Goal: Task Accomplishment & Management: Manage account settings

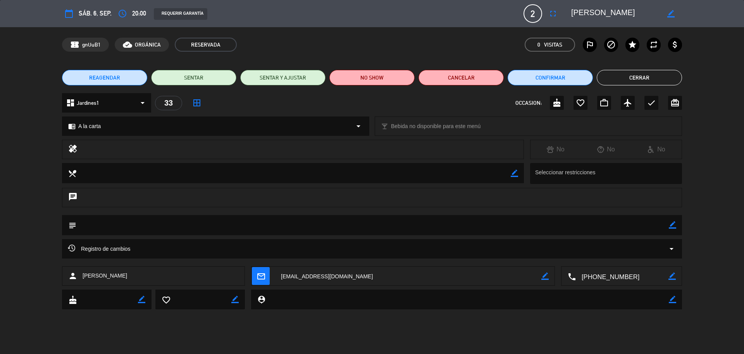
click at [646, 78] on button "Cerrar" at bounding box center [639, 78] width 85 height 16
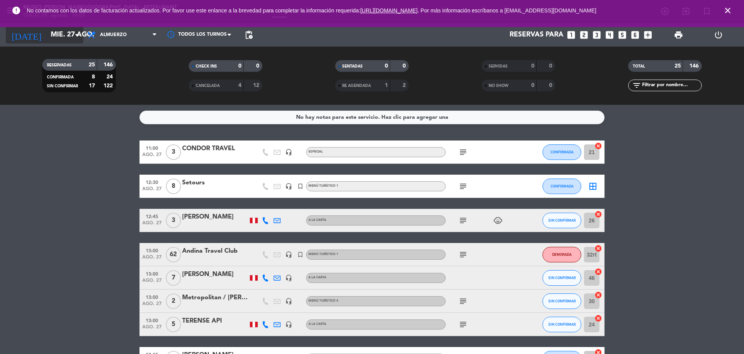
click at [55, 36] on input "mié. 27 ago." at bounding box center [92, 35] width 90 height 16
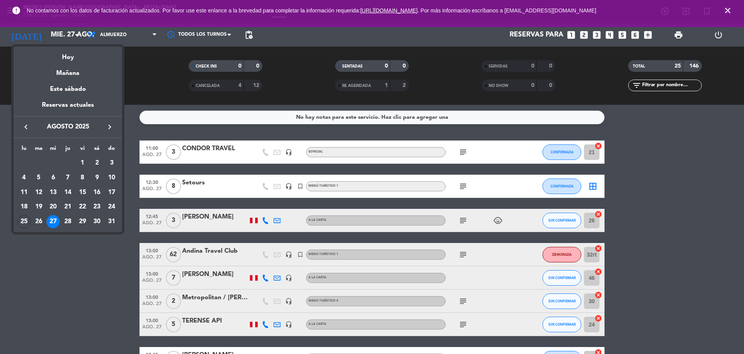
click at [107, 36] on div at bounding box center [372, 177] width 744 height 354
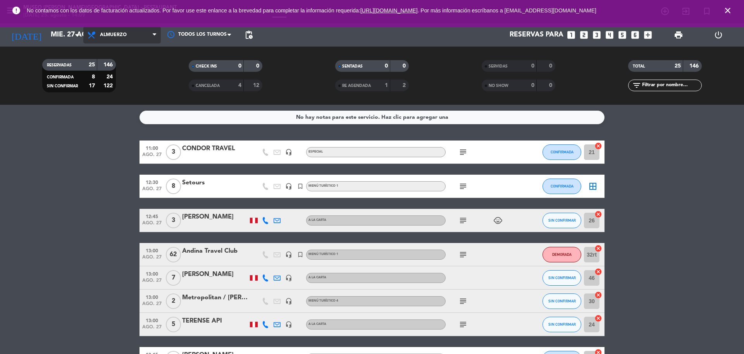
click at [109, 39] on span "Almuerzo" at bounding box center [122, 34] width 78 height 17
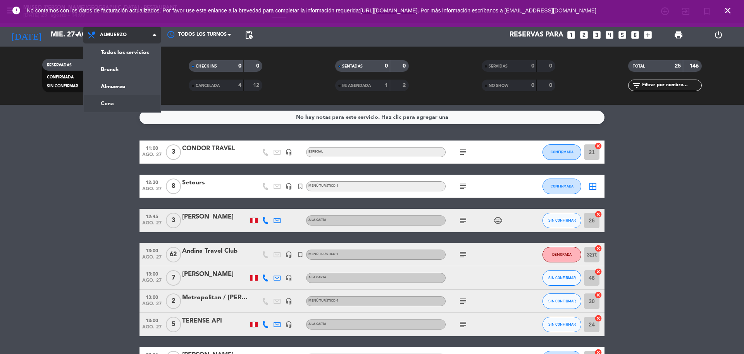
click at [127, 103] on div "menu [GEOGRAPHIC_DATA][PERSON_NAME] - Restaurant [DATE] 25. agosto - 14:09 Mis …" at bounding box center [372, 52] width 744 height 105
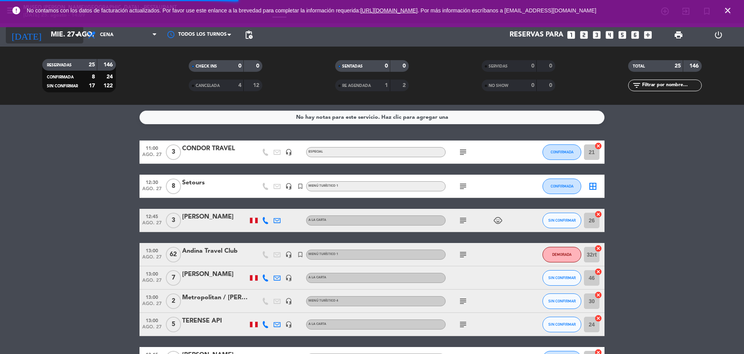
click at [47, 28] on input "mié. 27 ago." at bounding box center [92, 35] width 90 height 16
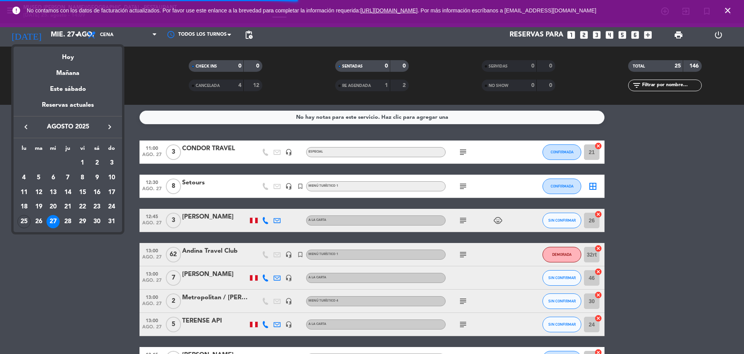
click at [58, 60] on div "Hoy" at bounding box center [68, 55] width 109 height 16
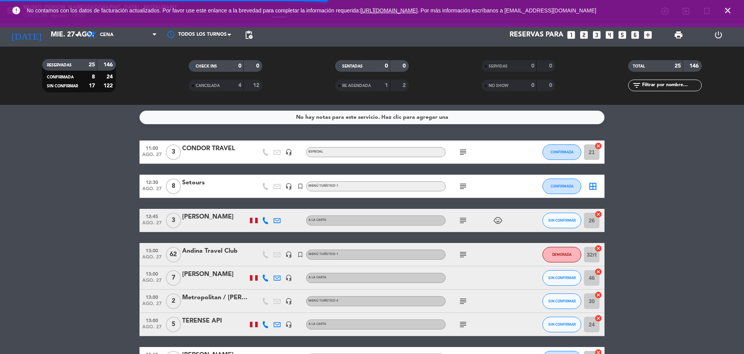
type input "lun. 25 ago."
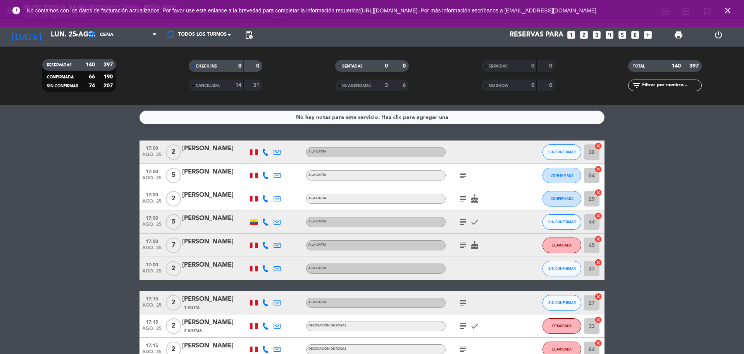
click at [254, 38] on span "pending_actions" at bounding box center [249, 35] width 16 height 16
click at [652, 42] on div "Reservas para looks_one looks_two looks_3 looks_4 looks_5 looks_6 add_box" at bounding box center [456, 34] width 399 height 23
click at [649, 38] on icon "add_box" at bounding box center [648, 35] width 10 height 10
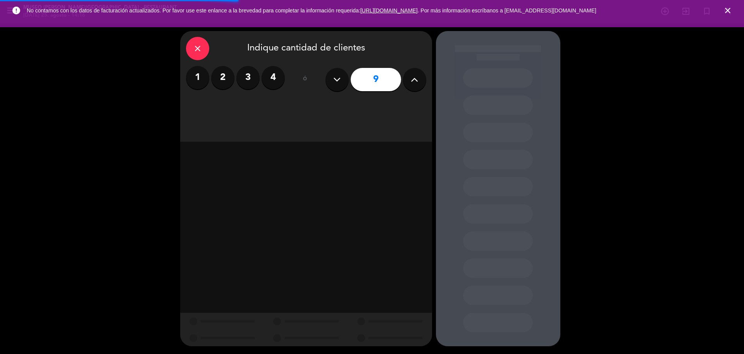
click at [408, 88] on button at bounding box center [414, 79] width 23 height 23
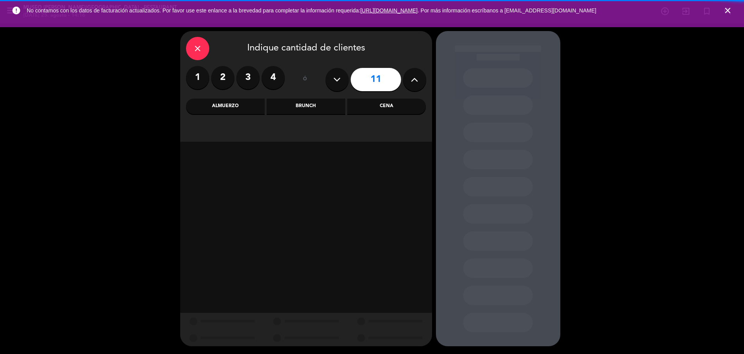
click at [409, 88] on button at bounding box center [414, 79] width 23 height 23
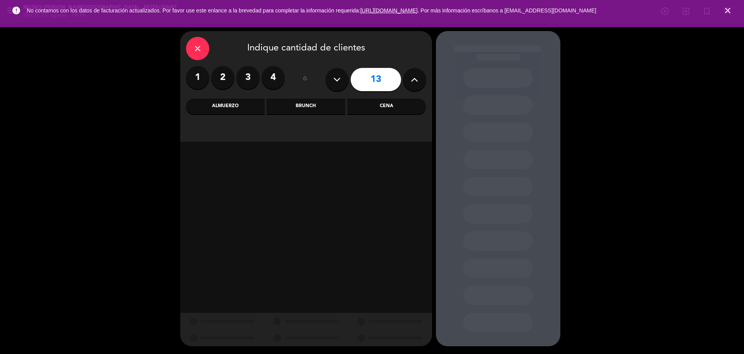
click at [409, 88] on button at bounding box center [414, 79] width 23 height 23
click at [351, 80] on input "16" at bounding box center [376, 79] width 50 height 23
drag, startPoint x: 346, startPoint y: 85, endPoint x: 352, endPoint y: 88, distance: 6.6
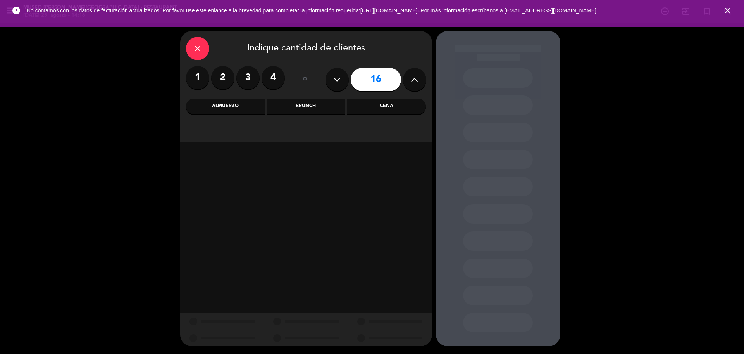
click at [345, 85] on button at bounding box center [337, 79] width 23 height 23
type input "15"
click at [381, 101] on div "Cena" at bounding box center [386, 106] width 79 height 16
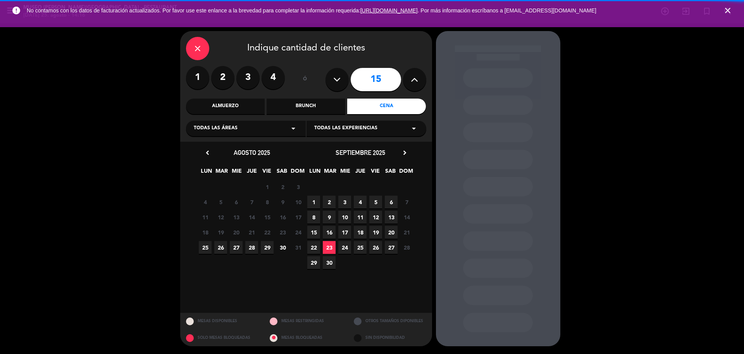
click at [205, 242] on span "25" at bounding box center [205, 247] width 13 height 13
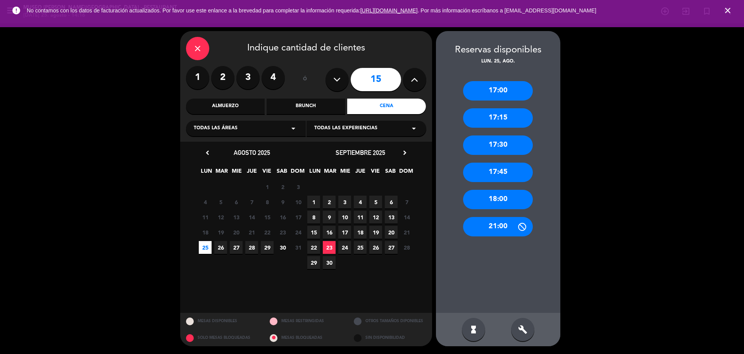
click at [219, 79] on label "2" at bounding box center [222, 77] width 23 height 23
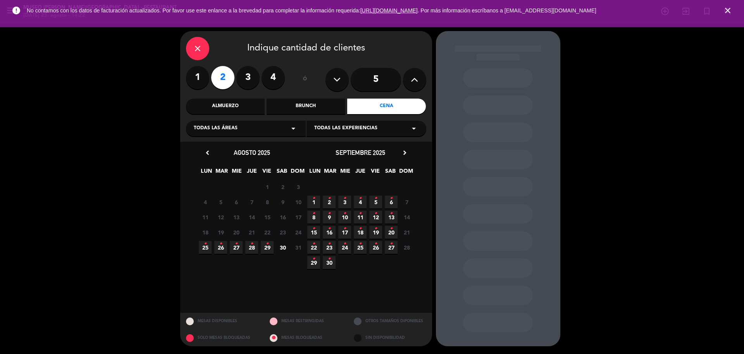
click at [213, 106] on div "Almuerzo" at bounding box center [225, 106] width 79 height 16
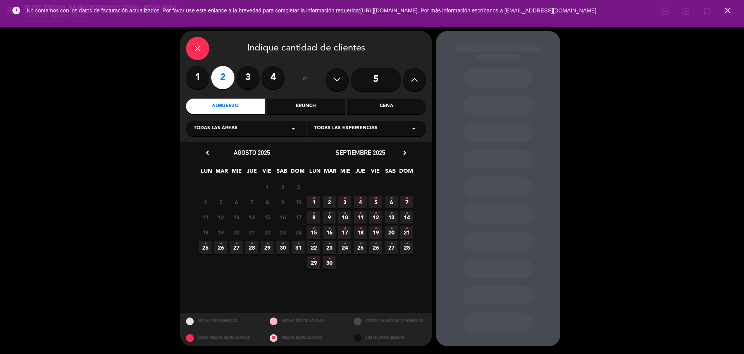
click at [405, 198] on icon "•" at bounding box center [406, 198] width 3 height 12
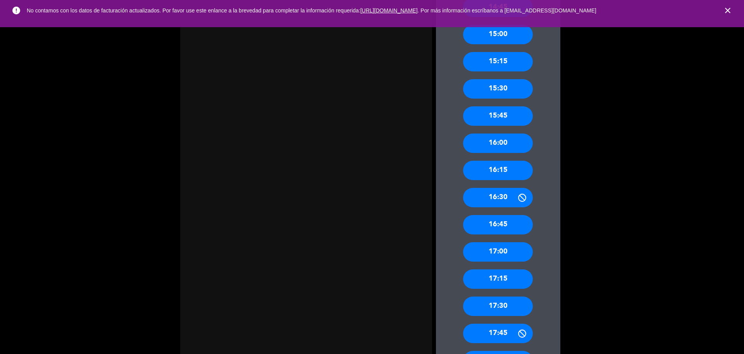
scroll to position [535, 0]
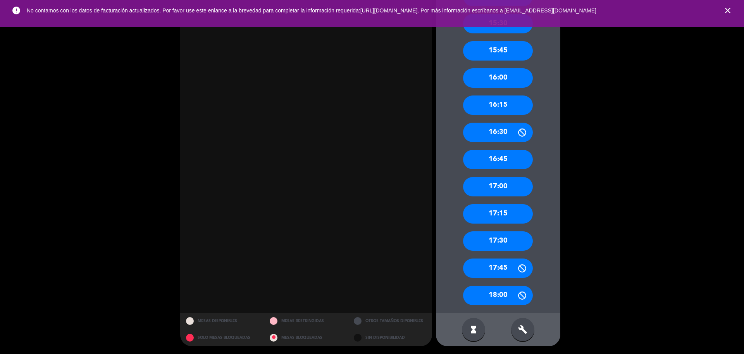
click at [514, 236] on div "17:30" at bounding box center [498, 240] width 70 height 19
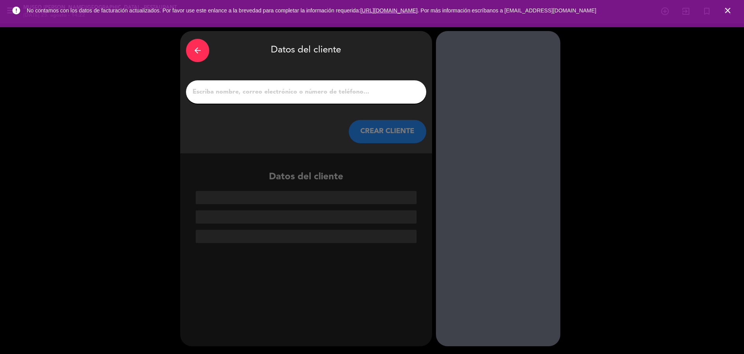
click at [368, 88] on input "1" at bounding box center [306, 91] width 229 height 11
paste input "[PERSON_NAME]"
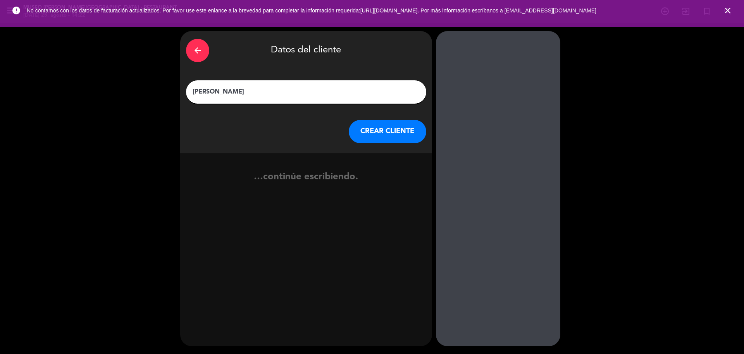
type input "[PERSON_NAME]"
click at [378, 129] on button "CREAR CLIENTE" at bounding box center [388, 131] width 78 height 23
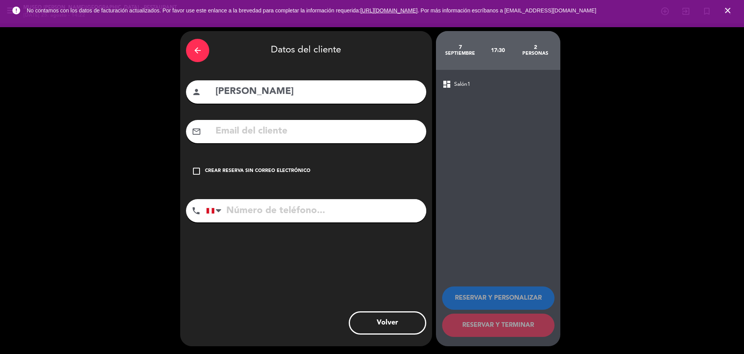
click at [309, 136] on input "text" at bounding box center [318, 131] width 206 height 16
paste input "[EMAIL_ADDRESS][DOMAIN_NAME]"
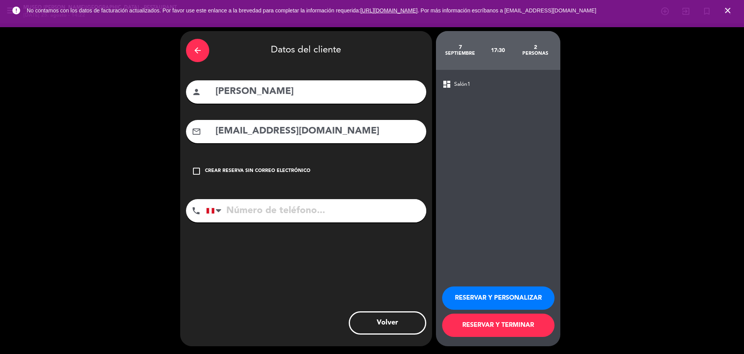
type input "[EMAIL_ADDRESS][DOMAIN_NAME]"
click at [352, 213] on input "tel" at bounding box center [316, 210] width 220 height 23
paste input "903054507"
type input "903054507"
click at [497, 291] on button "RESERVAR Y PERSONALIZAR" at bounding box center [498, 297] width 112 height 23
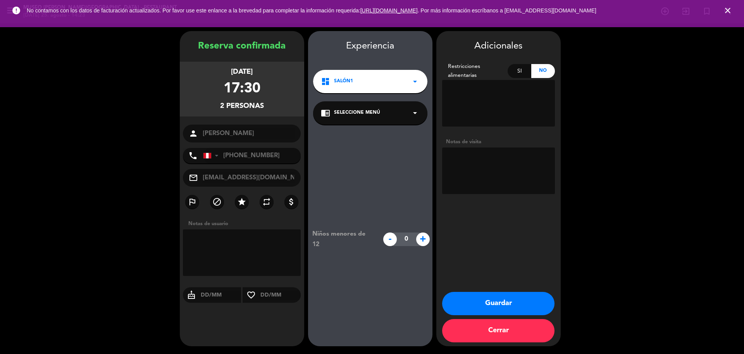
drag, startPoint x: 338, startPoint y: 113, endPoint x: 343, endPoint y: 119, distance: 7.7
click at [338, 113] on span "Seleccione Menú" at bounding box center [357, 113] width 46 height 8
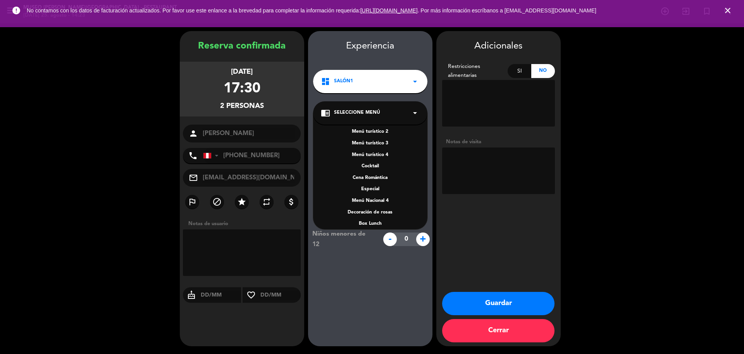
scroll to position [100, 0]
click at [370, 185] on div "A la carta" at bounding box center [370, 183] width 99 height 8
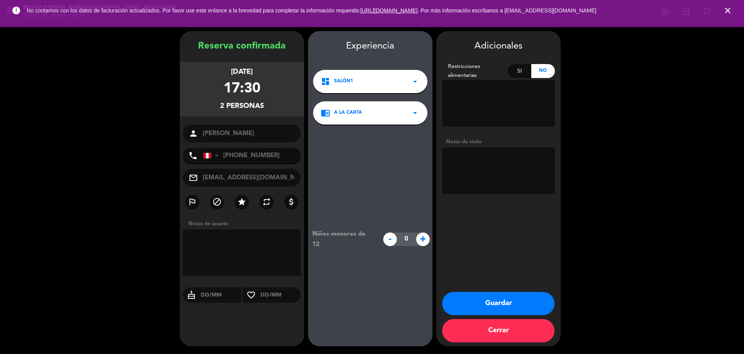
click at [455, 304] on button "Guardar" at bounding box center [498, 302] width 112 height 23
click at [726, 11] on icon "close" at bounding box center [727, 10] width 9 height 9
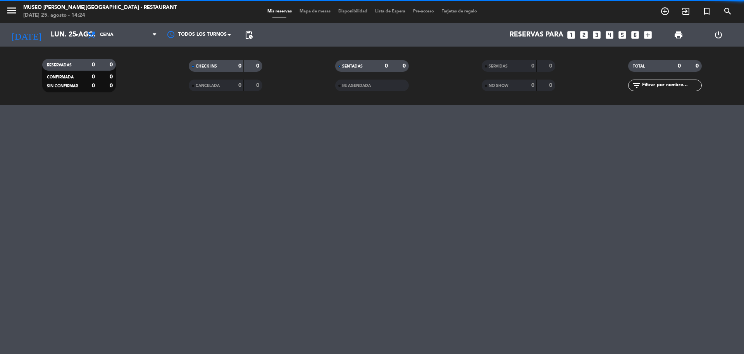
click at [584, 29] on div "Reservas para looks_one looks_two looks_3 looks_4 looks_5 looks_6 add_box" at bounding box center [456, 34] width 399 height 23
click at [584, 34] on icon "looks_two" at bounding box center [584, 35] width 10 height 10
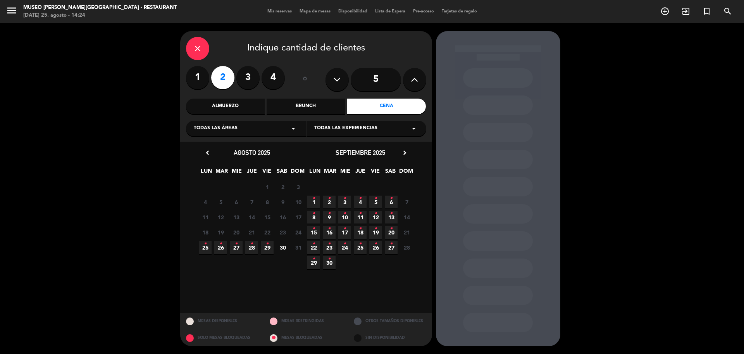
click at [203, 248] on span "25 •" at bounding box center [205, 247] width 13 height 13
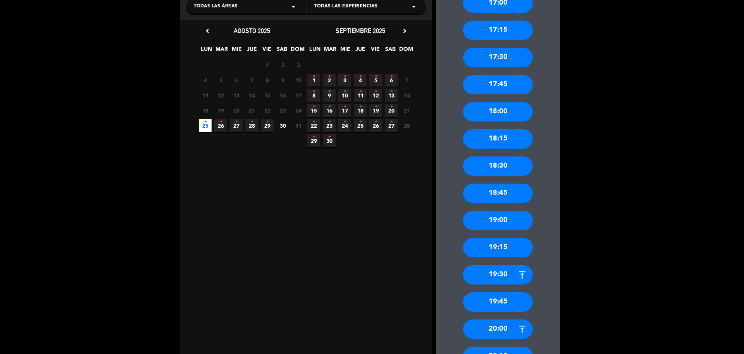
scroll to position [264, 0]
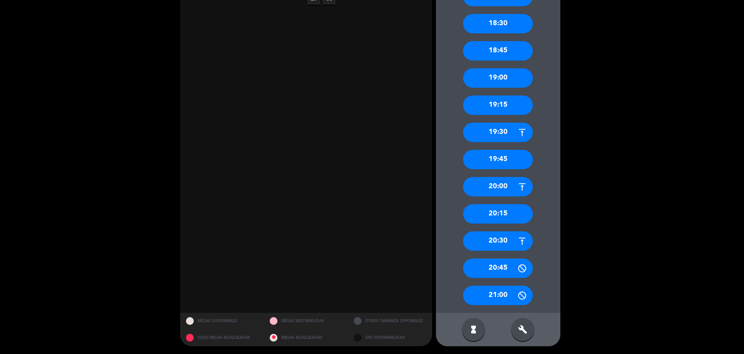
click at [497, 245] on div "20:30" at bounding box center [498, 240] width 70 height 19
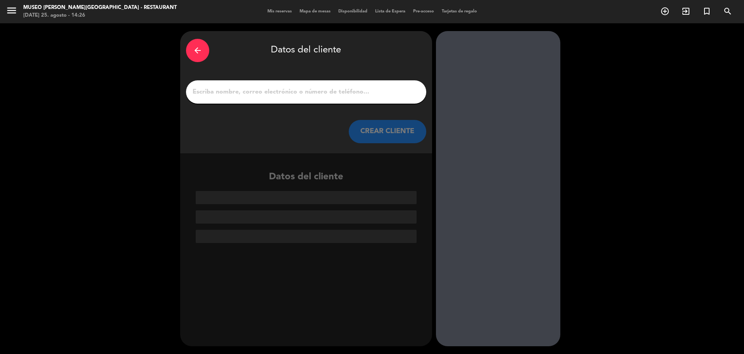
click at [274, 94] on input "1" at bounding box center [306, 91] width 229 height 11
paste input "[PERSON_NAME]"
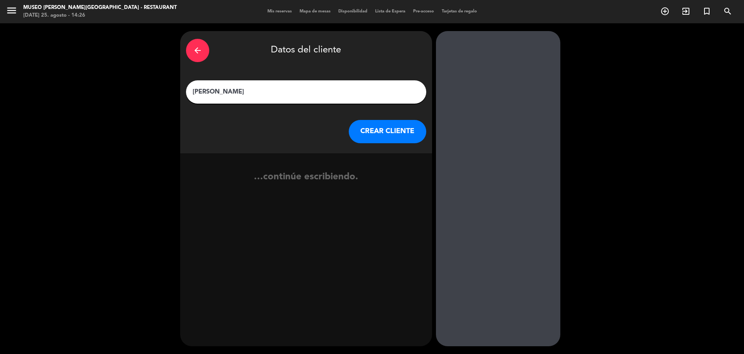
type input "[PERSON_NAME]"
click at [372, 139] on button "CREAR CLIENTE" at bounding box center [388, 131] width 78 height 23
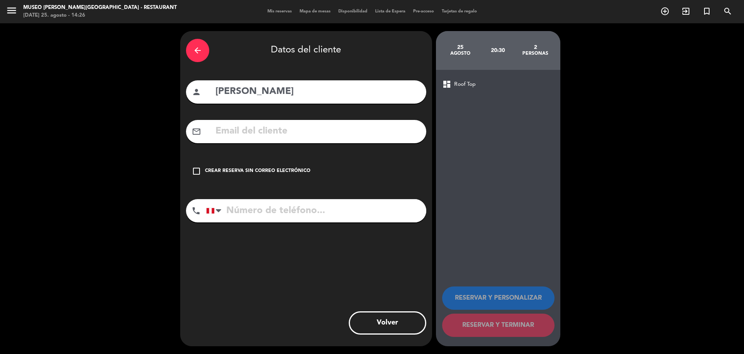
click at [302, 136] on input "text" at bounding box center [318, 131] width 206 height 16
paste input "[EMAIL_ADDRESS][DOMAIN_NAME]"
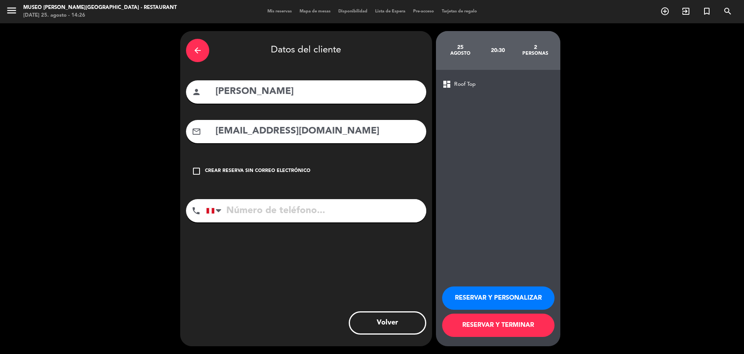
type input "[EMAIL_ADDRESS][DOMAIN_NAME]"
click at [285, 214] on input "tel" at bounding box center [316, 210] width 220 height 23
paste input "945034364"
type input "945034364"
drag, startPoint x: 455, startPoint y: 295, endPoint x: 199, endPoint y: 33, distance: 366.5
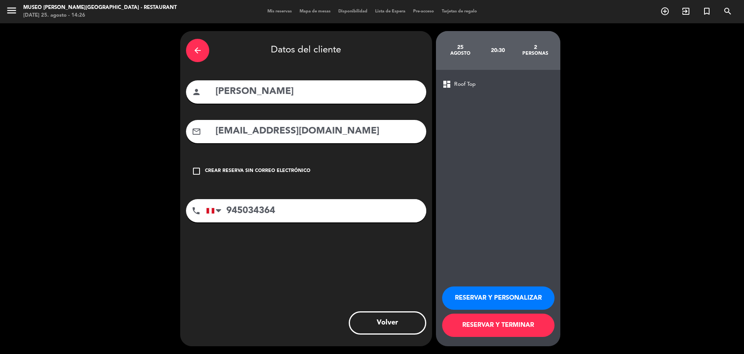
click at [456, 295] on button "RESERVAR Y PERSONALIZAR" at bounding box center [498, 297] width 112 height 23
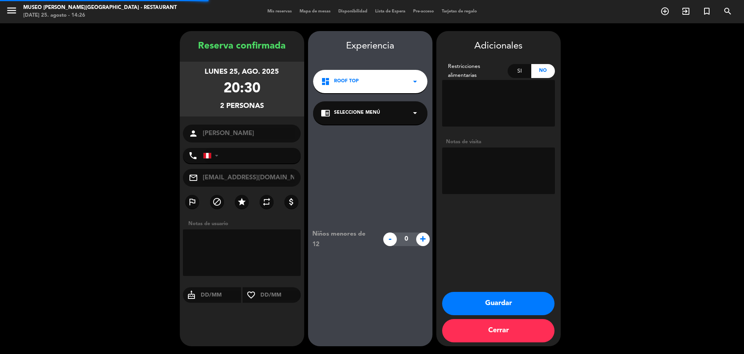
type input "[PHONE_NUMBER]"
click at [490, 160] on textarea at bounding box center [498, 170] width 113 height 47
paste textarea "Distrito de procedencia: bellavista Alergias: ninguna"
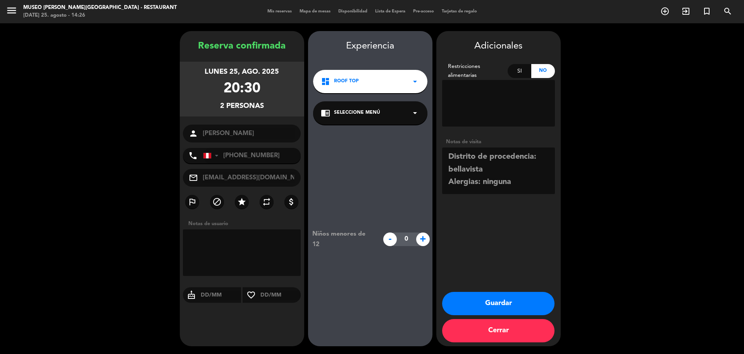
type textarea "Distrito de procedencia: bellavista Alergias: ninguna"
click at [371, 91] on div "dashboard Roof Top arrow_drop_down" at bounding box center [370, 81] width 114 height 23
click at [390, 150] on div "Niños menores de 12 - 0 +" at bounding box center [370, 238] width 124 height 229
click at [382, 119] on div "chrome_reader_mode Seleccione Menú arrow_drop_down" at bounding box center [370, 112] width 114 height 23
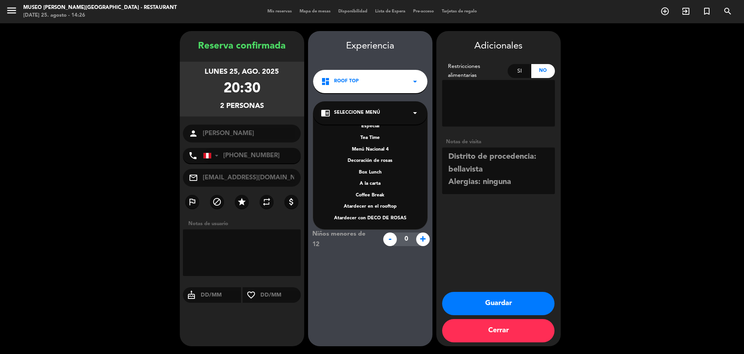
scroll to position [111, 0]
click at [383, 179] on div "Menú Nacional 1 Menú Nacional 2 Menú Nacional 3 Menú turístico 1 Menú turístico…" at bounding box center [370, 171] width 114 height 116
click at [383, 181] on div "A la carta" at bounding box center [370, 183] width 99 height 8
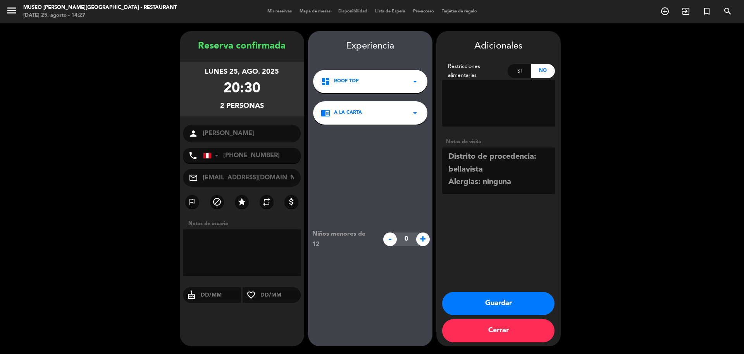
click at [530, 301] on button "Guardar" at bounding box center [498, 302] width 112 height 23
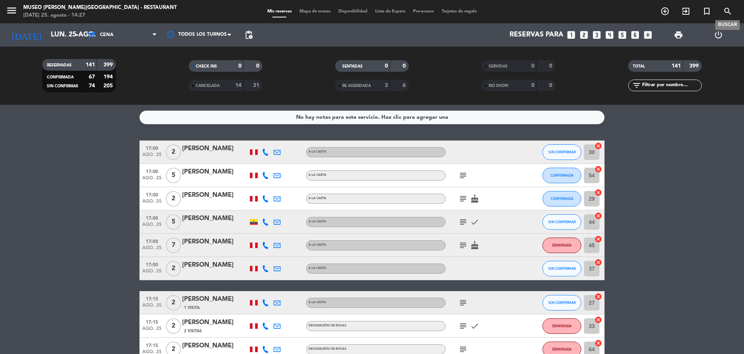
click at [729, 10] on icon "search" at bounding box center [727, 11] width 9 height 9
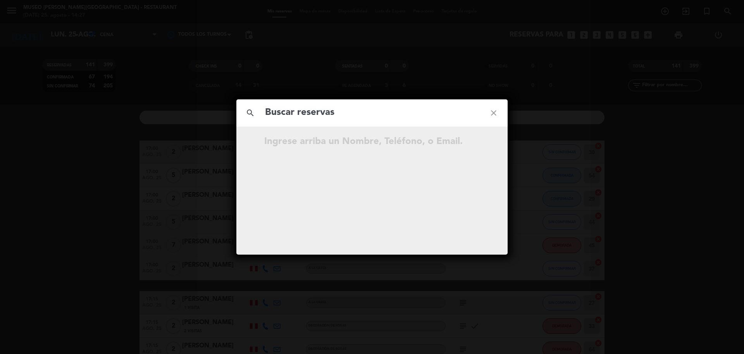
click at [408, 112] on input "text" at bounding box center [372, 113] width 216 height 16
click at [302, 116] on input "964 146 524" at bounding box center [372, 113] width 216 height 16
type input "964146524"
click at [333, 109] on input "964146524" at bounding box center [372, 113] width 216 height 16
click at [478, 142] on icon "open_in_new" at bounding box center [474, 142] width 9 height 9
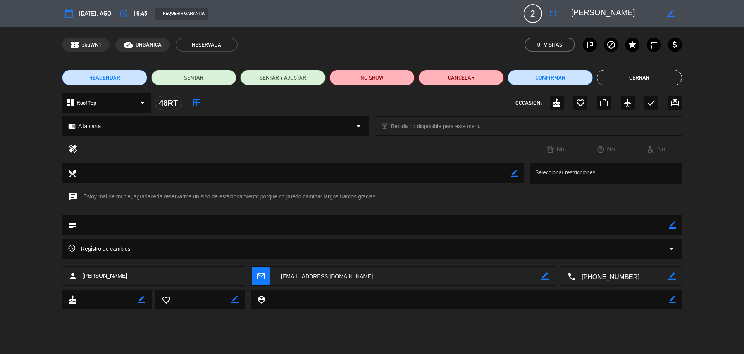
click at [671, 225] on icon "border_color" at bounding box center [672, 224] width 7 height 7
click at [654, 225] on textarea at bounding box center [372, 225] width 593 height 20
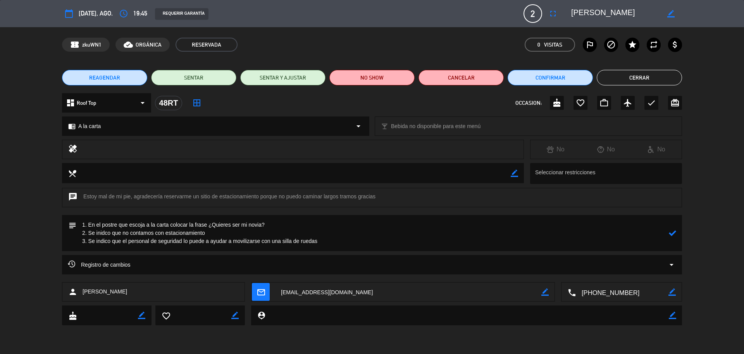
type textarea "1. En el postre que escoja a la carta colocar la frase ¿Quieres ser mi novia? 2…"
click at [672, 231] on icon at bounding box center [672, 232] width 7 height 7
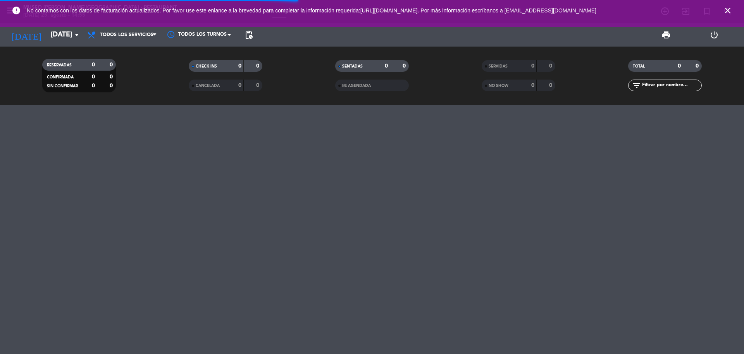
click at [45, 26] on div "error No contamos con los datos de facturación actualizados. Por favor use este…" at bounding box center [372, 13] width 744 height 27
click at [47, 34] on input "mar. 26 ago." at bounding box center [92, 35] width 90 height 16
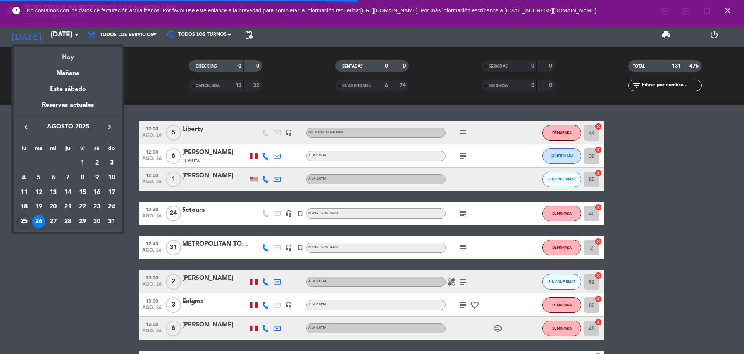
click at [62, 56] on div "Hoy" at bounding box center [68, 55] width 109 height 16
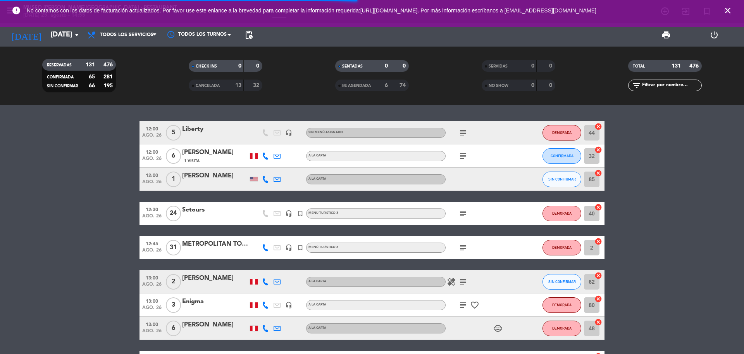
type input "lun. 25 ago."
click at [655, 86] on input "text" at bounding box center [672, 85] width 60 height 9
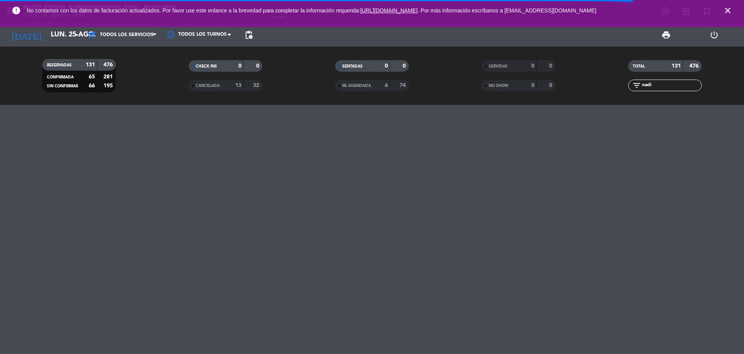
type input "nadi"
click at [727, 9] on icon "close" at bounding box center [727, 10] width 9 height 9
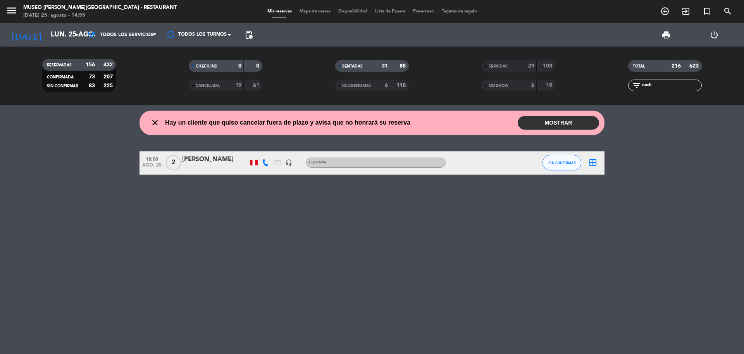
click at [225, 157] on div "[PERSON_NAME]" at bounding box center [215, 159] width 66 height 10
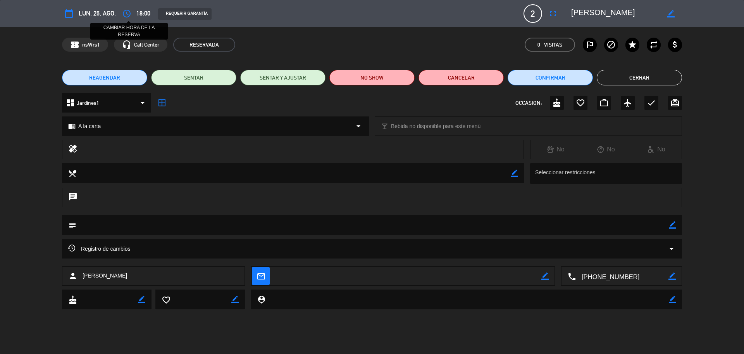
click at [129, 16] on icon "access_time" at bounding box center [126, 13] width 9 height 9
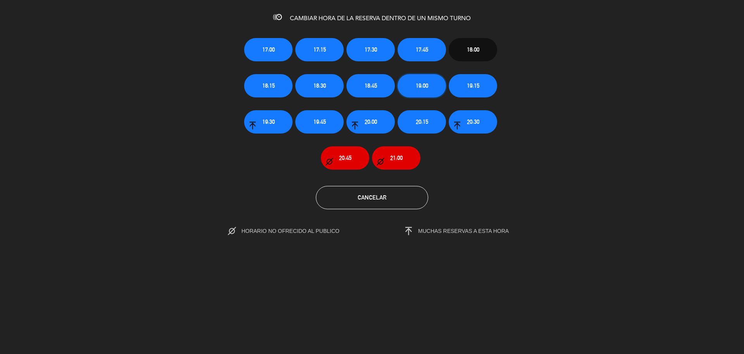
click at [410, 85] on button "19:00" at bounding box center [422, 85] width 48 height 23
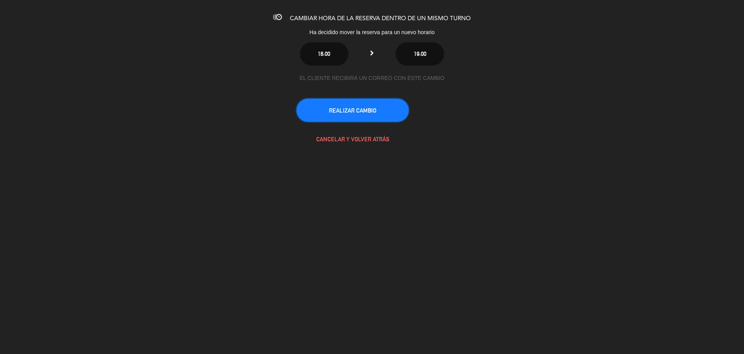
click at [364, 109] on button "REALIZAR CAMBIO" at bounding box center [353, 109] width 112 height 23
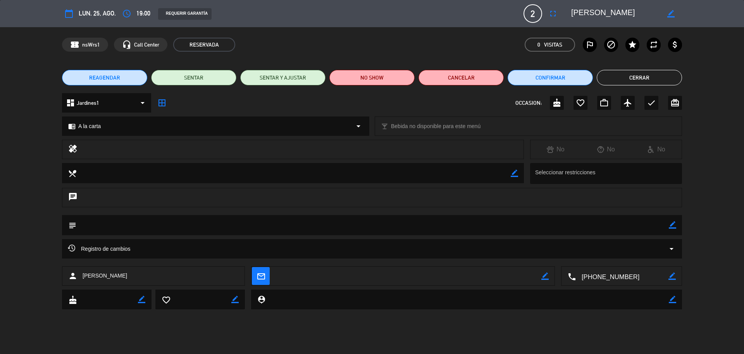
click at [671, 227] on icon "border_color" at bounding box center [672, 224] width 7 height 7
click at [660, 226] on textarea at bounding box center [372, 225] width 593 height 20
click at [658, 227] on textarea at bounding box center [372, 225] width 593 height 20
paste textarea "San Martín de Porres No alérgica"
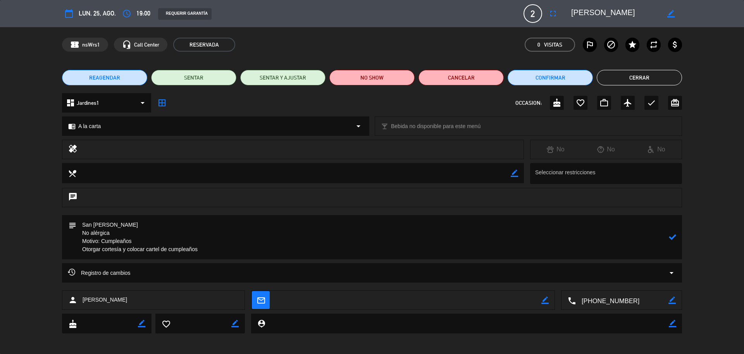
type textarea "San Martín de Porres No alérgica Motivo: Cumpleaños Otorgar cortesía y colocar …"
click at [675, 234] on icon at bounding box center [672, 236] width 7 height 7
click at [545, 300] on icon "border_color" at bounding box center [545, 299] width 7 height 7
click at [503, 300] on textarea at bounding box center [408, 299] width 266 height 19
paste textarea "Nsfernandezg@gmail.com"
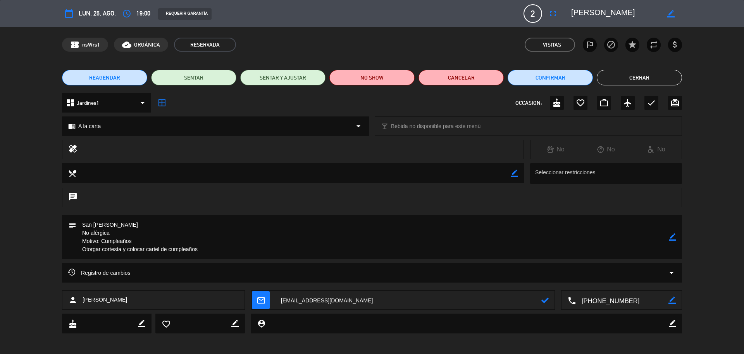
type textarea "Nsfernandezg@gmail.com"
click at [545, 300] on icon at bounding box center [545, 299] width 7 height 7
click at [654, 98] on icon "check" at bounding box center [651, 102] width 9 height 9
click at [633, 75] on button "Cerrar" at bounding box center [639, 78] width 85 height 16
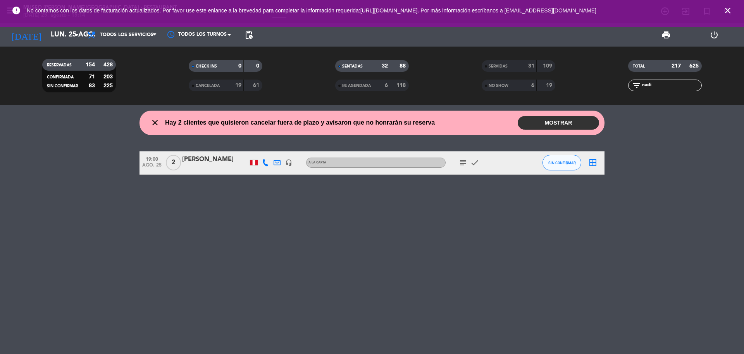
drag, startPoint x: 654, startPoint y: 87, endPoint x: 612, endPoint y: 89, distance: 41.1
click at [612, 89] on div "filter_list nadi" at bounding box center [665, 85] width 147 height 12
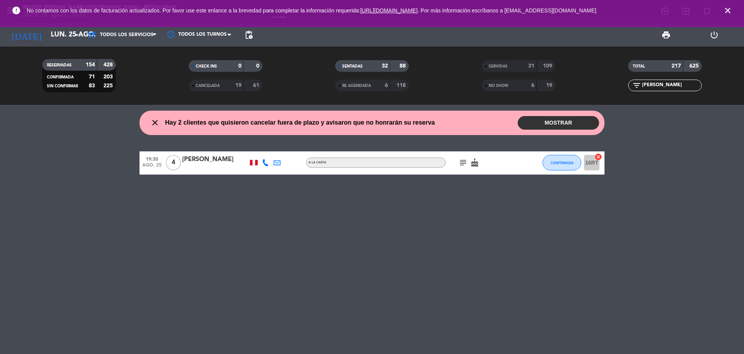
type input "luisa"
click at [210, 160] on div "[PERSON_NAME]" at bounding box center [215, 159] width 66 height 10
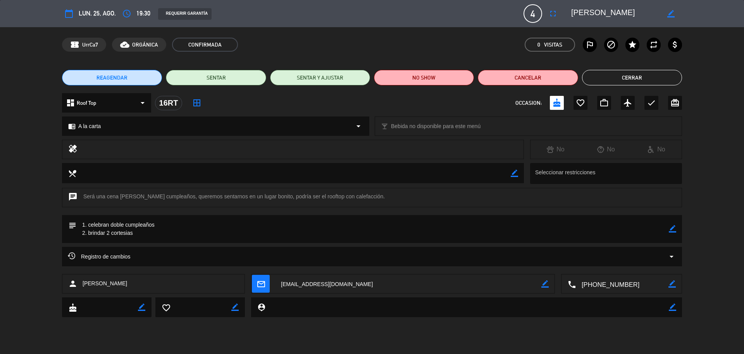
click at [638, 81] on button "Cerrar" at bounding box center [632, 78] width 100 height 16
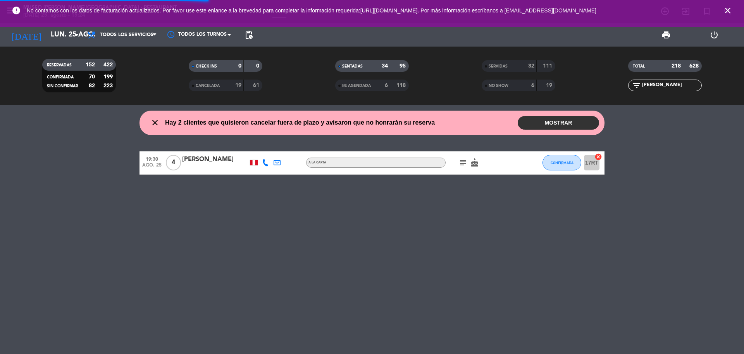
drag, startPoint x: 673, startPoint y: 86, endPoint x: 624, endPoint y: 88, distance: 48.5
click at [624, 88] on div "filter_list luisa" at bounding box center [665, 85] width 147 height 12
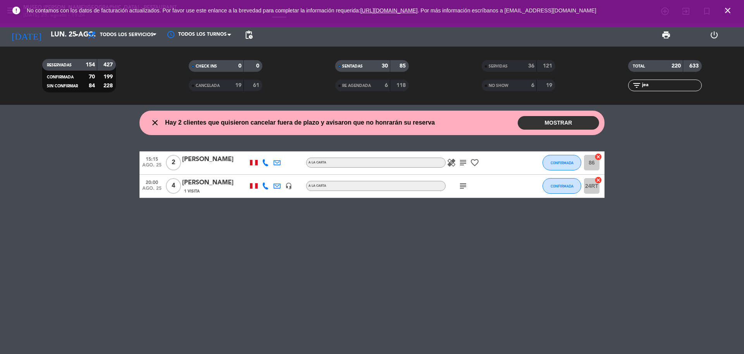
type input "jea"
click at [235, 160] on div "Jean Mucha Flores" at bounding box center [215, 159] width 66 height 10
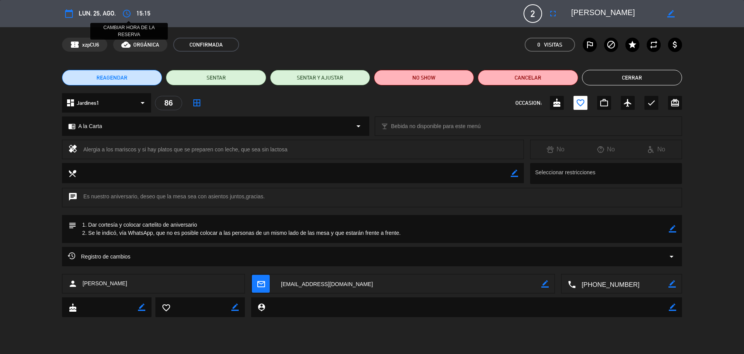
click at [123, 14] on icon "access_time" at bounding box center [126, 13] width 9 height 9
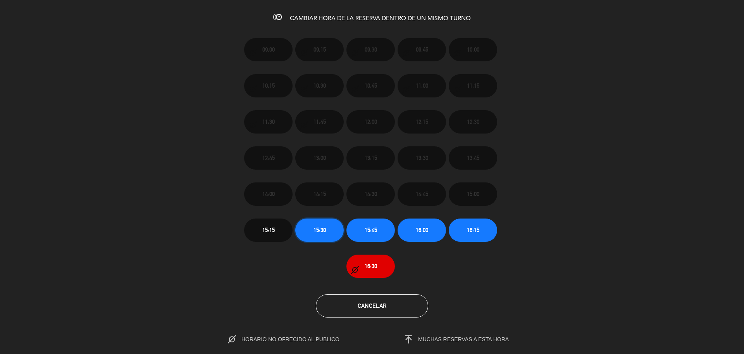
click at [318, 232] on span "15:30" at bounding box center [320, 229] width 12 height 9
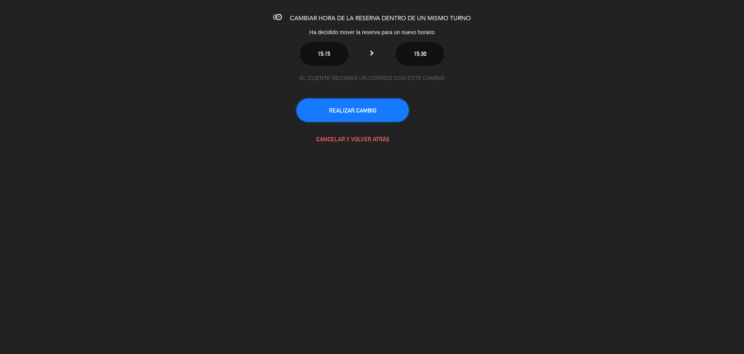
click at [350, 109] on button "REALIZAR CAMBIO" at bounding box center [353, 109] width 112 height 23
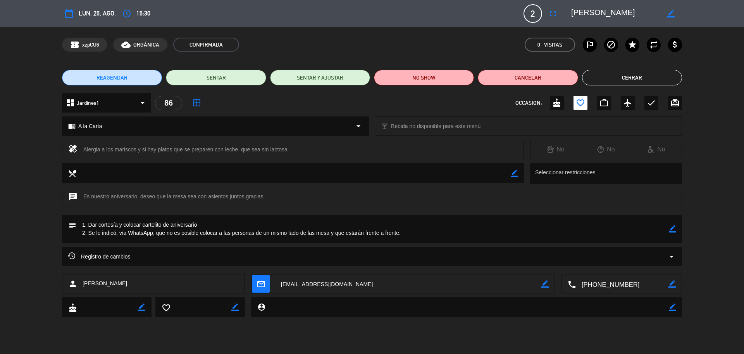
click at [617, 81] on button "Cerrar" at bounding box center [632, 78] width 100 height 16
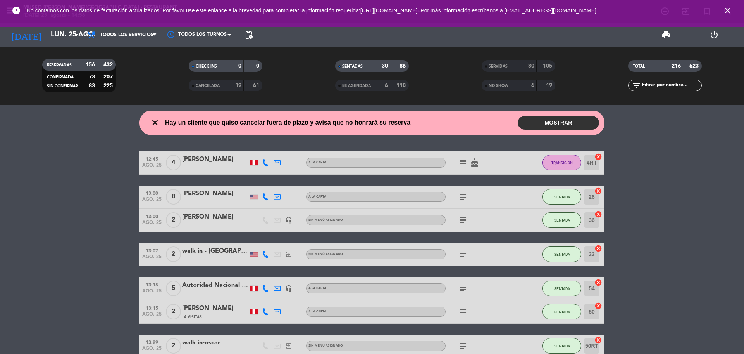
click at [727, 14] on icon "close" at bounding box center [727, 10] width 9 height 9
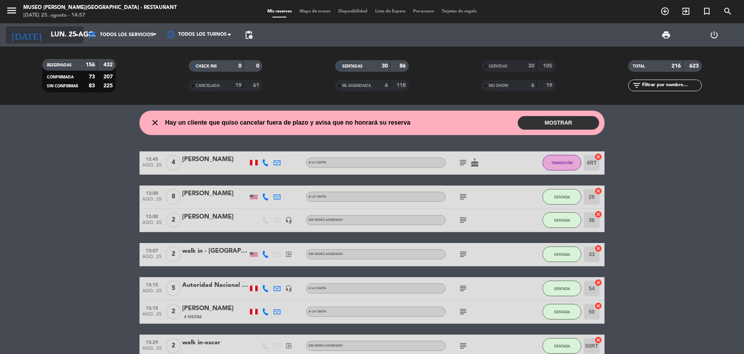
click at [52, 37] on input "lun. 25 ago." at bounding box center [92, 35] width 90 height 16
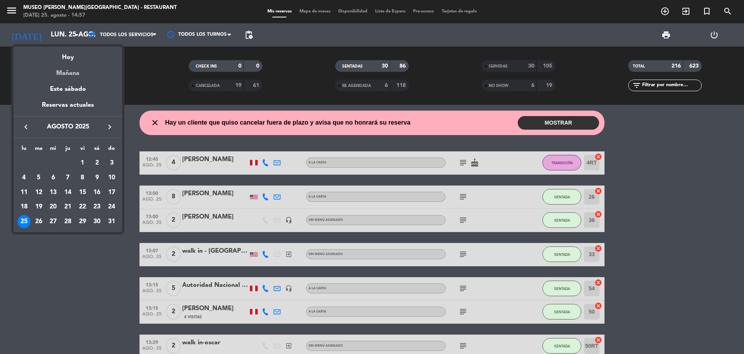
click at [69, 72] on div "Mañana" at bounding box center [68, 70] width 109 height 16
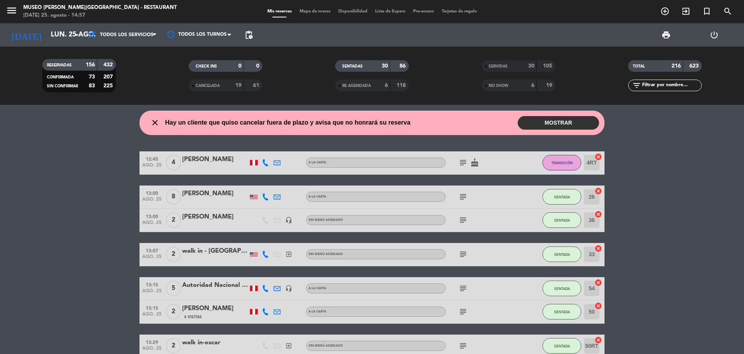
type input "mar. 26 ago."
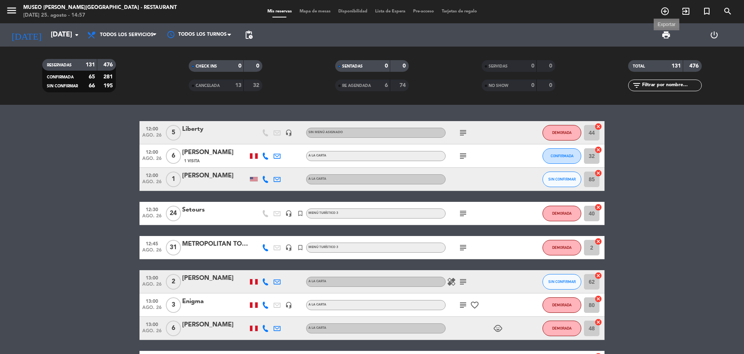
click at [667, 34] on span "print" at bounding box center [666, 34] width 9 height 9
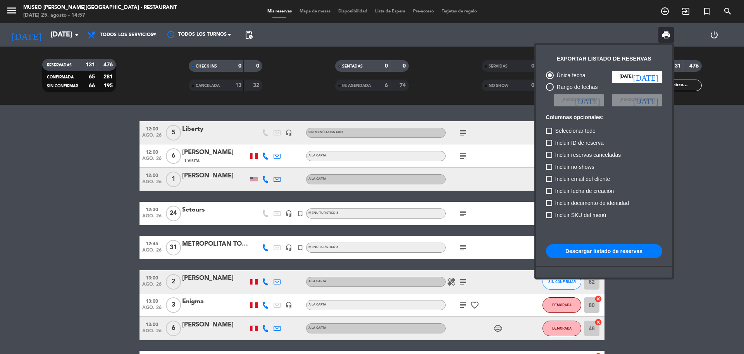
click at [587, 249] on button "Descargar listado de reservas" at bounding box center [604, 251] width 116 height 14
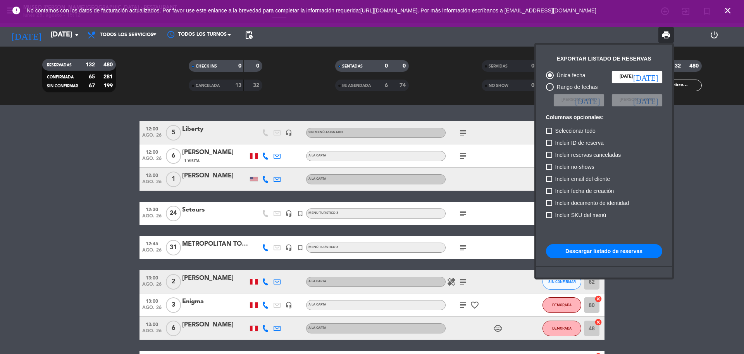
click at [744, 110] on div at bounding box center [372, 177] width 744 height 354
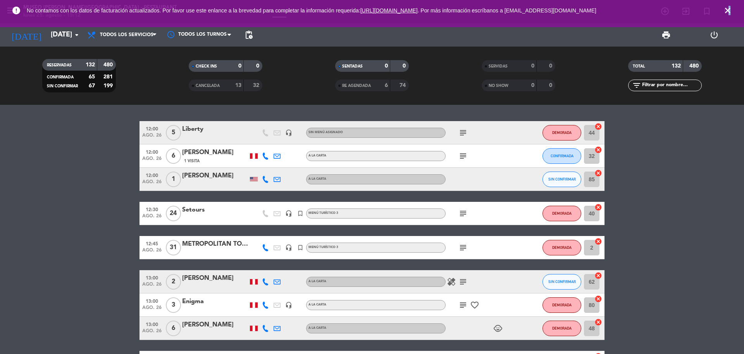
click at [730, 8] on icon "close" at bounding box center [727, 10] width 9 height 9
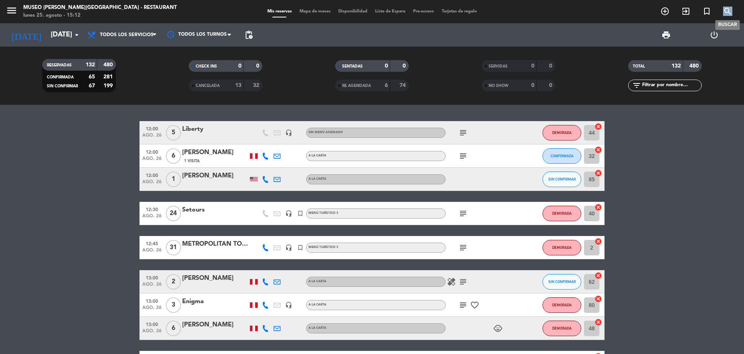
click at [730, 8] on icon "search" at bounding box center [727, 11] width 9 height 9
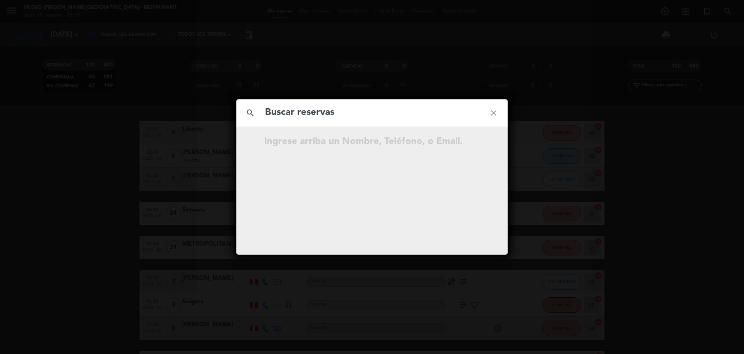
click at [399, 113] on input "text" at bounding box center [372, 113] width 216 height 16
click at [300, 117] on input "968 888 650" at bounding box center [372, 113] width 216 height 16
click at [303, 119] on input "968 888 650" at bounding box center [372, 113] width 216 height 16
type input "968888650"
click at [373, 119] on input "968888650" at bounding box center [372, 113] width 216 height 16
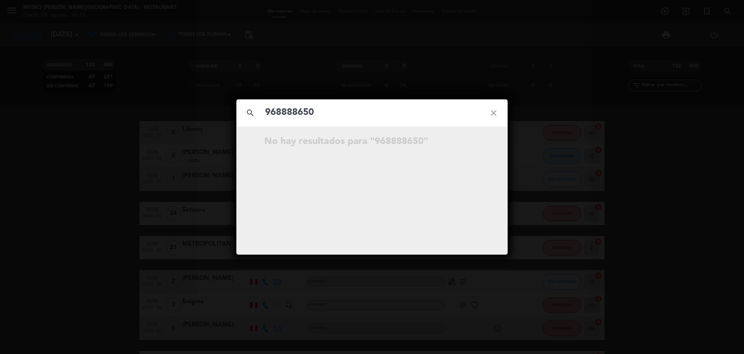
click at [489, 110] on icon "close" at bounding box center [494, 113] width 28 height 28
click at [492, 111] on icon "close" at bounding box center [494, 113] width 28 height 28
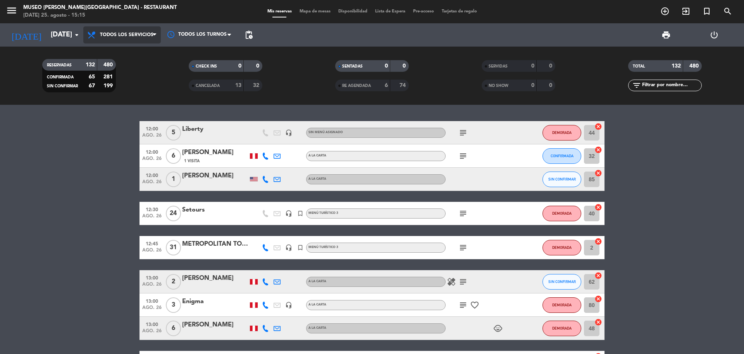
click at [143, 39] on span "Todos los servicios" at bounding box center [122, 34] width 78 height 17
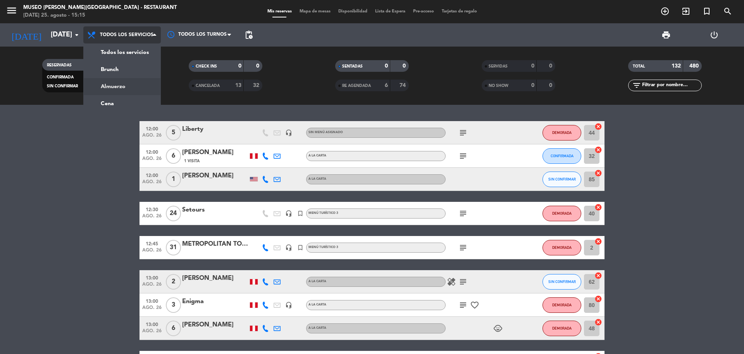
click at [133, 83] on div "menu Museo Larco Café - Restaurant lunes 25. agosto - 15:15 Mis reservas Mapa d…" at bounding box center [372, 52] width 744 height 105
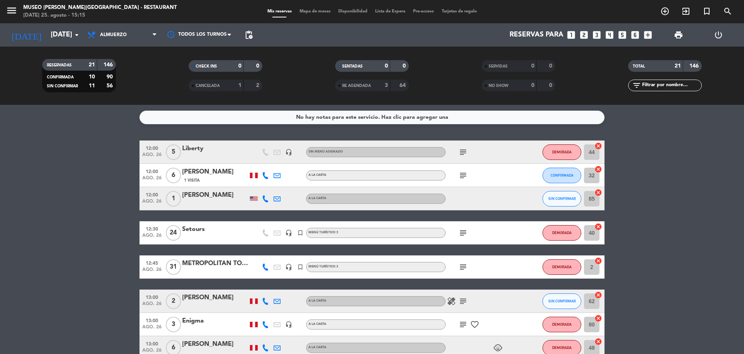
click at [584, 37] on icon "looks_two" at bounding box center [584, 35] width 10 height 10
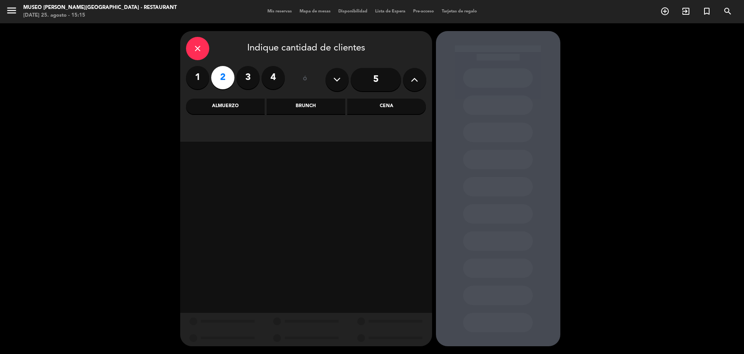
click at [412, 109] on div "Cena" at bounding box center [386, 106] width 79 height 16
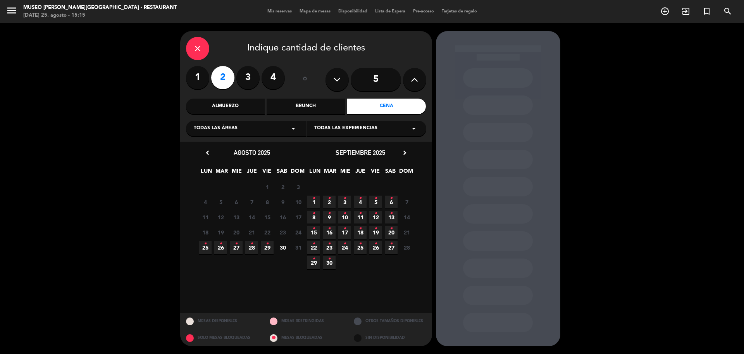
click at [328, 198] on icon "•" at bounding box center [329, 198] width 3 height 12
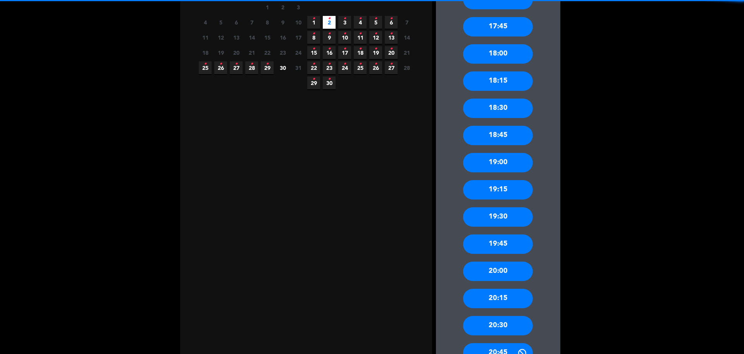
scroll to position [264, 0]
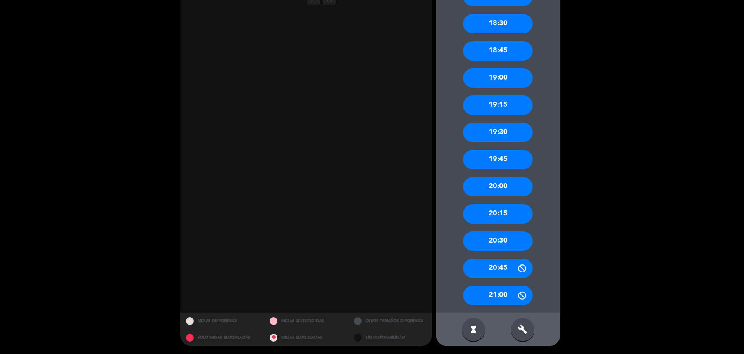
click at [505, 212] on div "20:15" at bounding box center [498, 213] width 70 height 19
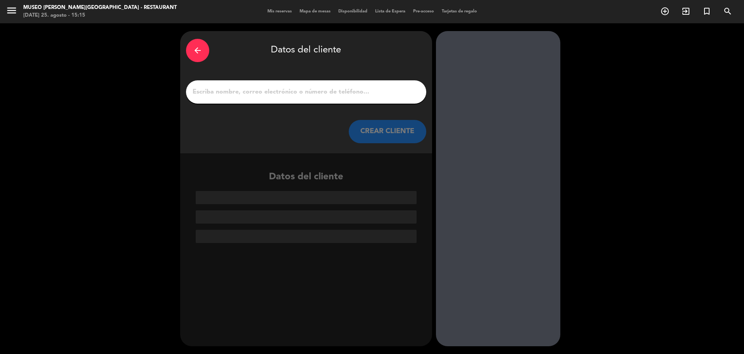
paste input "Aaron Arturo Cribillero Carrion"
click at [340, 91] on input "Aaron Arturo Cribillero Carrion" at bounding box center [306, 91] width 229 height 11
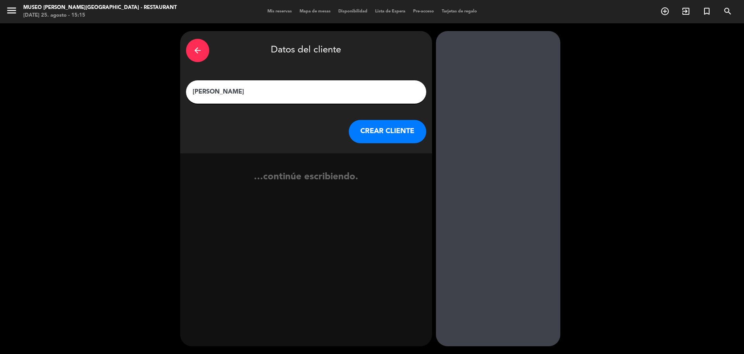
type input "Aaron Arturo Cribillero Carrion"
click at [390, 133] on button "CREAR CLIENTE" at bounding box center [388, 131] width 78 height 23
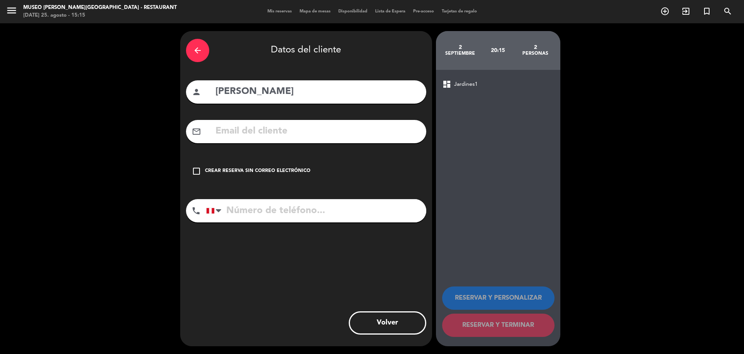
click at [303, 136] on input "text" at bounding box center [318, 131] width 206 height 16
paste input "cribillerocarrionaaron@gmail.com"
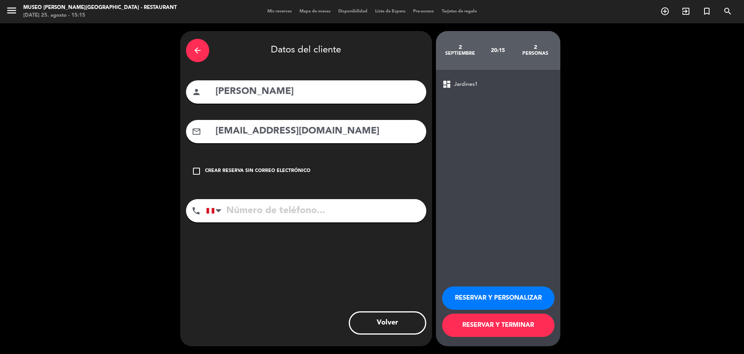
type input "cribillerocarrionaaron@gmail.com"
click at [296, 214] on input "tel" at bounding box center [316, 210] width 220 height 23
paste input "972763385"
type input "972763385"
click at [496, 304] on button "RESERVAR Y PERSONALIZAR" at bounding box center [498, 297] width 112 height 23
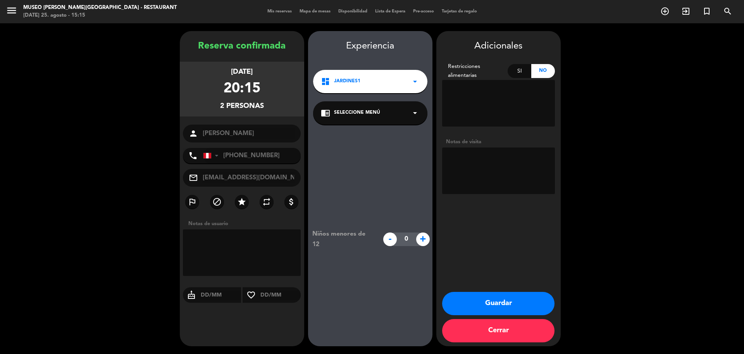
click at [388, 117] on div "chrome_reader_mode Seleccione Menú arrow_drop_down" at bounding box center [370, 112] width 114 height 23
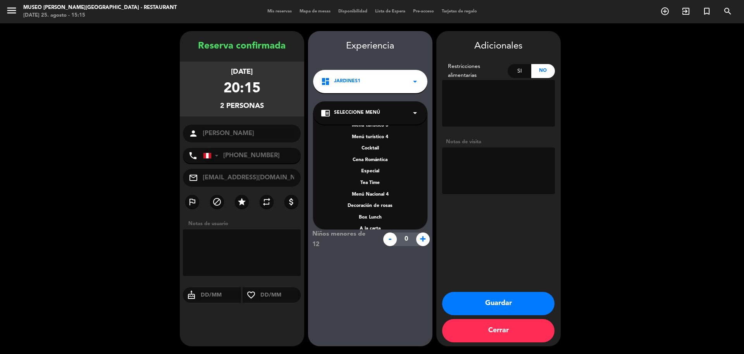
scroll to position [111, 0]
click at [376, 184] on div "A la carta" at bounding box center [370, 183] width 99 height 8
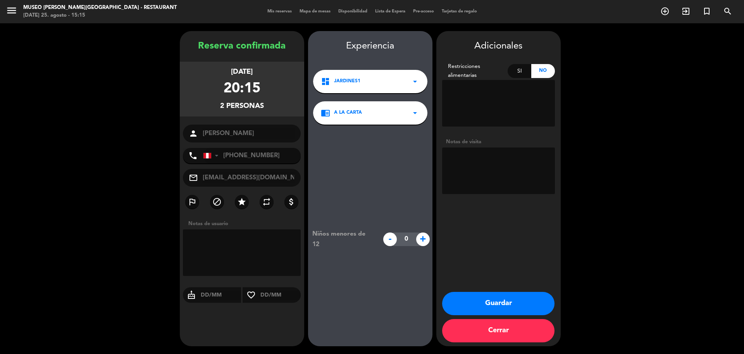
click at [543, 175] on textarea at bounding box center [498, 170] width 113 height 47
paste textarea "- Surco - Ninguna"
click at [452, 170] on textarea at bounding box center [498, 170] width 113 height 47
type textarea "- Surco - alergia: Ninguna"
click at [524, 296] on button "Guardar" at bounding box center [498, 302] width 112 height 23
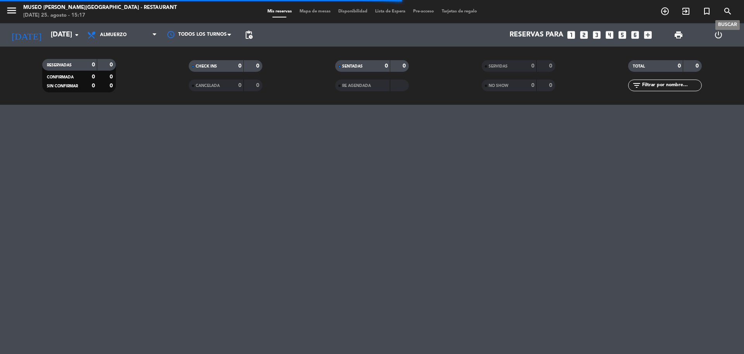
click at [728, 8] on icon "search" at bounding box center [727, 11] width 9 height 9
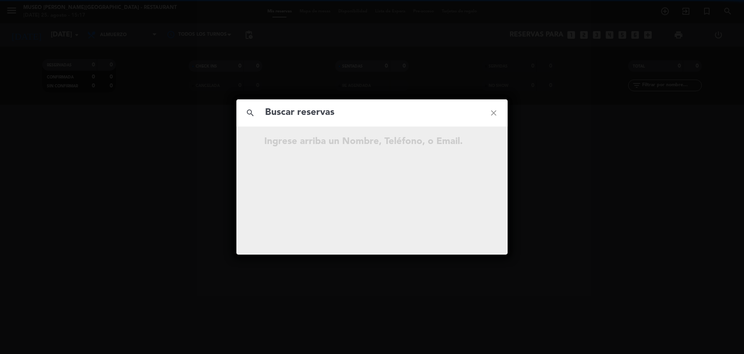
click at [395, 117] on input "text" at bounding box center [372, 113] width 216 height 16
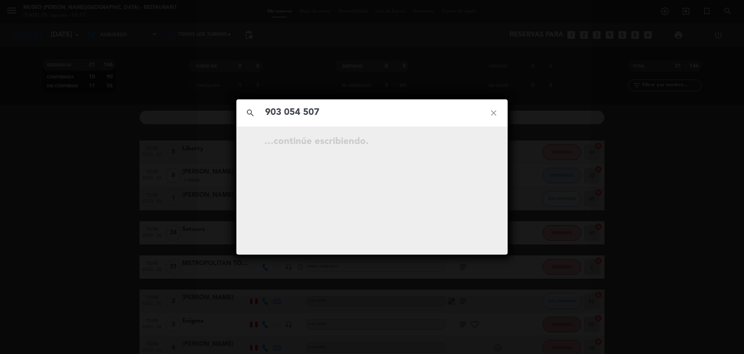
click at [303, 115] on input "903 054 507" at bounding box center [372, 113] width 216 height 16
type input "903054507"
click at [331, 108] on input "903054507" at bounding box center [372, 113] width 216 height 16
click at [477, 144] on icon "open_in_new" at bounding box center [474, 142] width 9 height 9
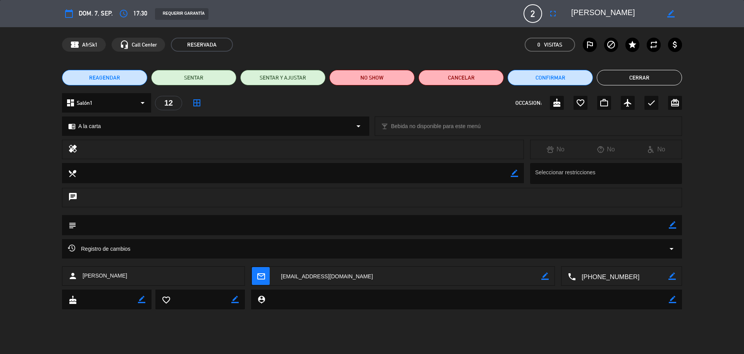
drag, startPoint x: 673, startPoint y: 226, endPoint x: 648, endPoint y: 227, distance: 25.2
click at [673, 226] on icon "border_color" at bounding box center [672, 224] width 7 height 7
click at [647, 227] on textarea at bounding box center [372, 225] width 593 height 20
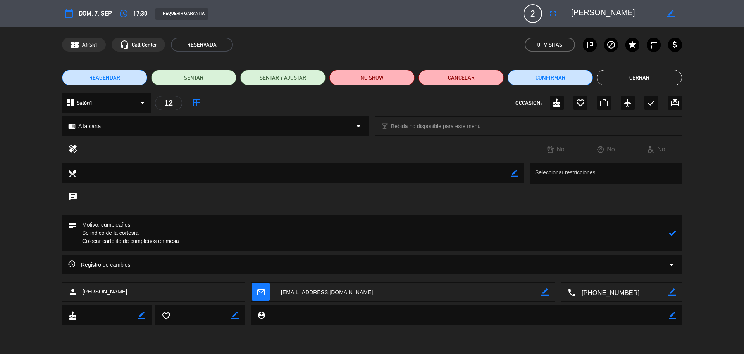
type textarea "Motivo: cumpleaños Se indico de la cortesía Colocar cartelito de cumpleños en m…"
click at [674, 233] on icon at bounding box center [672, 232] width 7 height 7
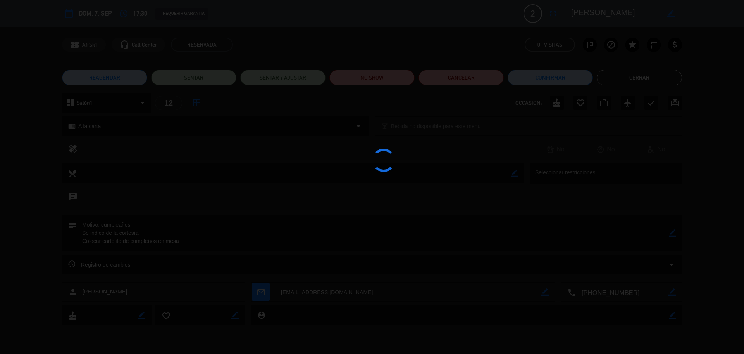
click at [673, 233] on div at bounding box center [372, 177] width 744 height 354
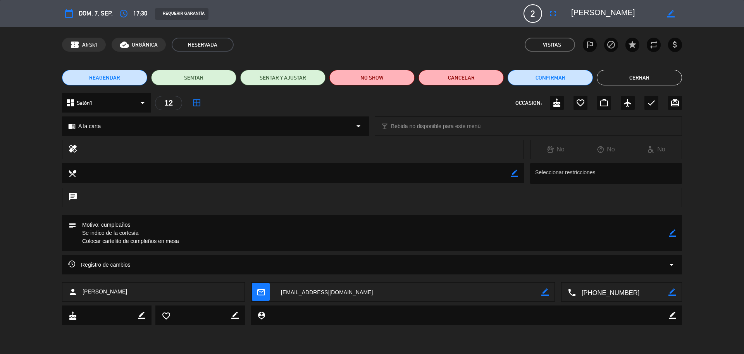
click at [650, 103] on icon "check" at bounding box center [651, 102] width 9 height 9
click at [635, 79] on button "Cerrar" at bounding box center [639, 78] width 85 height 16
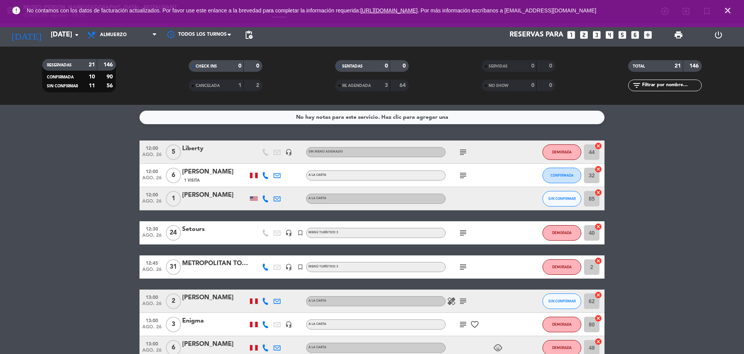
click at [730, 9] on icon "close" at bounding box center [727, 10] width 9 height 9
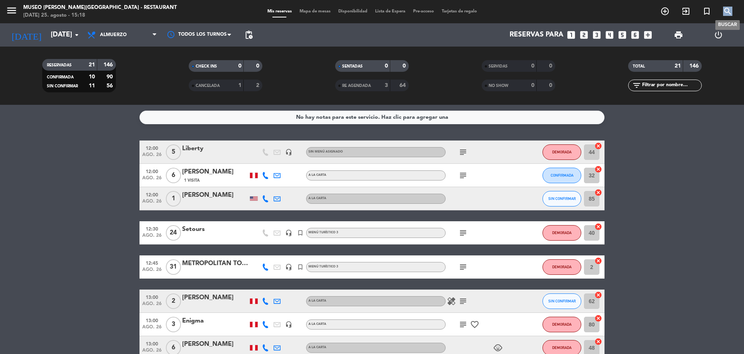
click at [730, 9] on icon "search" at bounding box center [727, 11] width 9 height 9
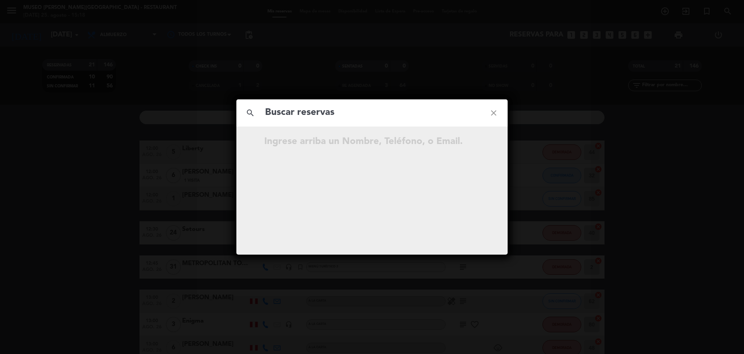
click at [374, 118] on input "text" at bounding box center [372, 113] width 216 height 16
click at [303, 114] on input "964 146 524" at bounding box center [372, 113] width 216 height 16
type input "964146524"
click at [327, 122] on div "search 964146524 close" at bounding box center [371, 112] width 271 height 27
click at [327, 114] on input "964146524" at bounding box center [372, 113] width 216 height 16
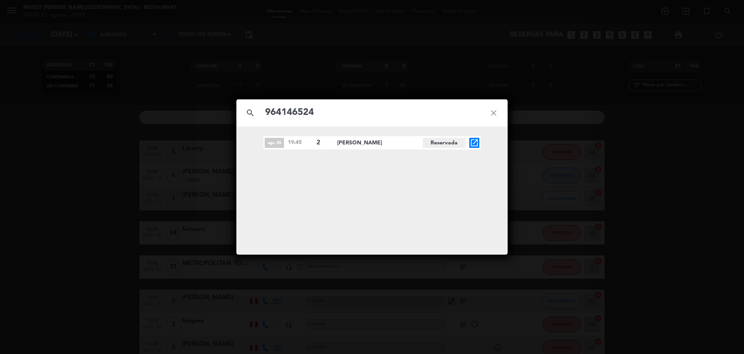
click at [472, 144] on icon "open_in_new" at bounding box center [474, 142] width 9 height 9
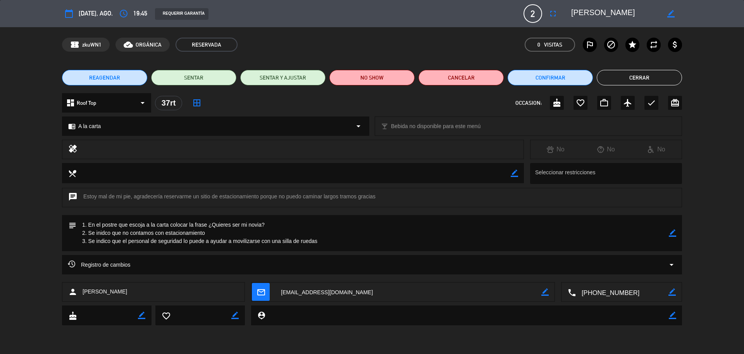
click at [671, 234] on icon "border_color" at bounding box center [672, 232] width 7 height 7
click at [321, 222] on textarea at bounding box center [372, 233] width 593 height 36
click at [664, 228] on textarea at bounding box center [372, 233] width 593 height 36
type textarea "1. En el postre que escoja a la carta colocar la frase ¿Quieres ser mi novia? -…"
click at [673, 233] on icon at bounding box center [672, 232] width 7 height 7
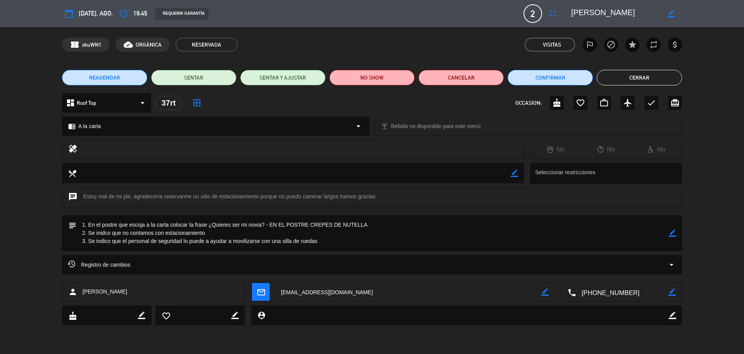
click at [653, 102] on icon "check" at bounding box center [651, 102] width 9 height 9
drag, startPoint x: 649, startPoint y: 77, endPoint x: 659, endPoint y: 61, distance: 18.4
click at [649, 77] on button "Cerrar" at bounding box center [639, 78] width 85 height 16
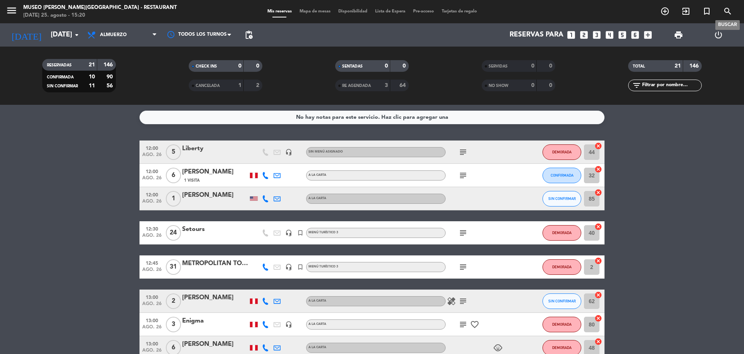
click at [729, 8] on icon "search" at bounding box center [727, 11] width 9 height 9
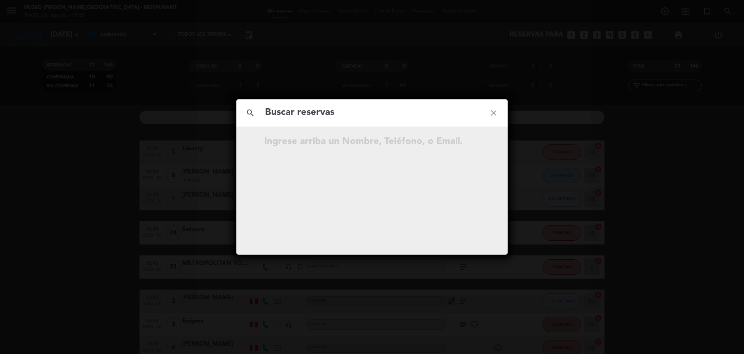
click at [376, 116] on input "text" at bounding box center [372, 113] width 216 height 16
click at [305, 114] on input "936 892 417" at bounding box center [372, 113] width 216 height 16
type input "936892417"
click at [328, 115] on input "936892417" at bounding box center [372, 113] width 216 height 16
click at [474, 145] on icon "open_in_new" at bounding box center [474, 142] width 9 height 9
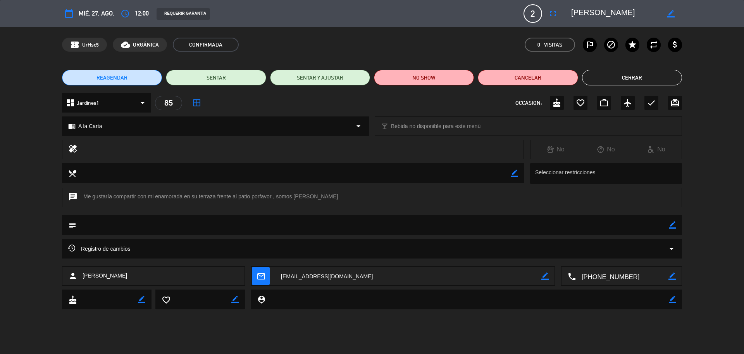
click at [674, 222] on icon "border_color" at bounding box center [672, 224] width 7 height 7
click at [657, 226] on textarea at bounding box center [372, 225] width 593 height 20
type textarea "d"
type textarea "Desea mesa frente al jardín"
click at [673, 224] on icon at bounding box center [672, 224] width 7 height 7
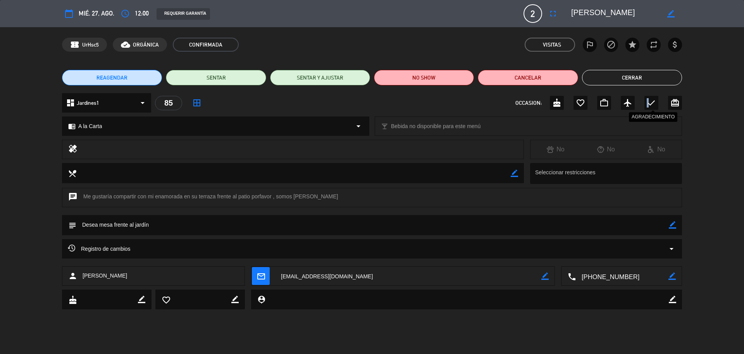
click at [649, 106] on icon "check" at bounding box center [651, 102] width 9 height 9
click at [613, 83] on button "Cerrar" at bounding box center [632, 78] width 100 height 16
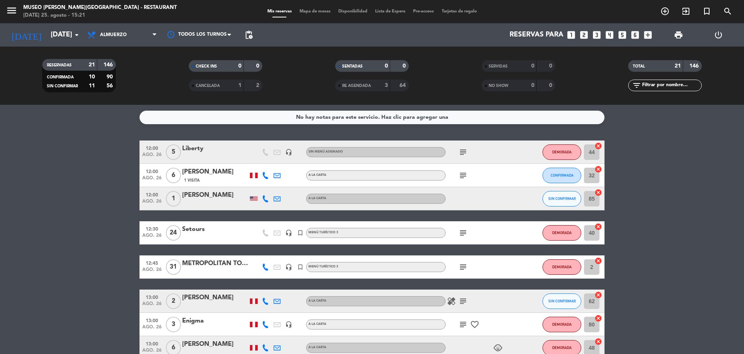
click at [601, 38] on icon "looks_3" at bounding box center [597, 35] width 10 height 10
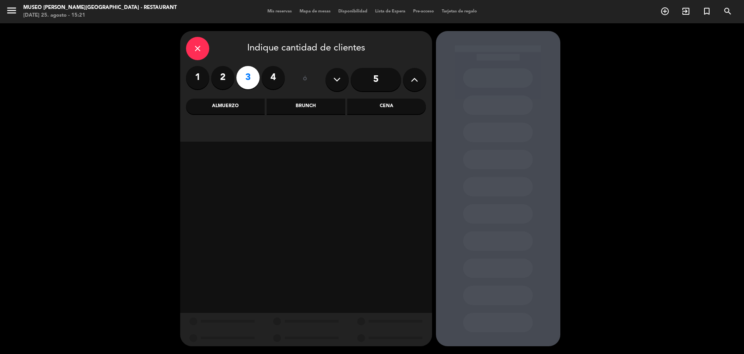
click at [229, 98] on div "Almuerzo" at bounding box center [225, 106] width 79 height 16
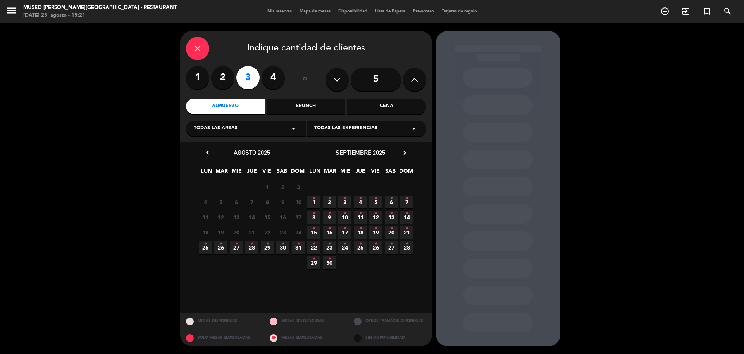
click at [205, 249] on icon "•" at bounding box center [205, 243] width 3 height 12
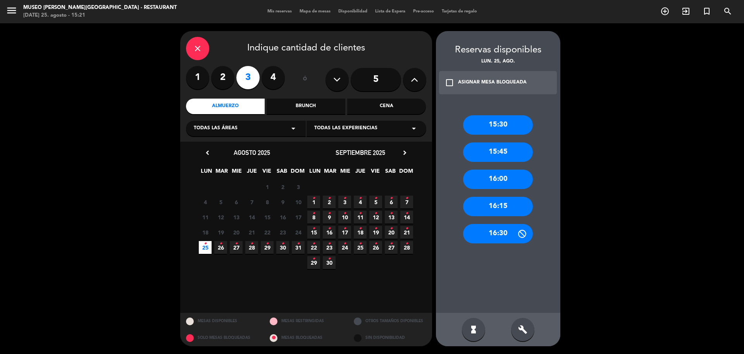
click at [492, 227] on div "16:30" at bounding box center [498, 233] width 70 height 19
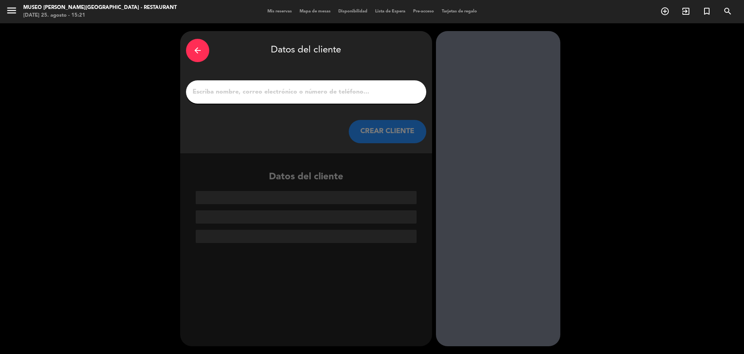
click at [319, 97] on div at bounding box center [306, 91] width 240 height 23
paste input "Ángela Isabel Saravia Aparcana"
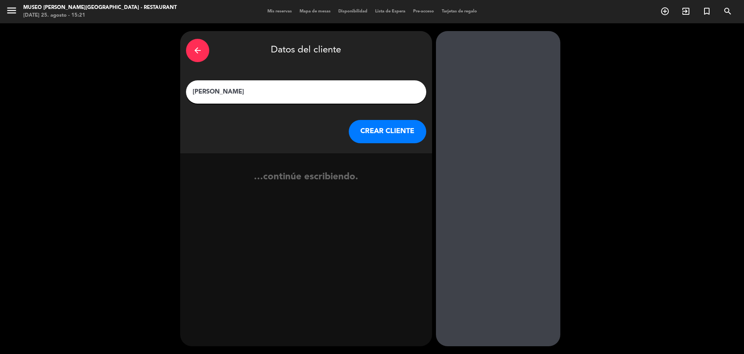
type input "Ángela Isabel Saravia Aparcana"
click at [372, 131] on button "CREAR CLIENTE" at bounding box center [388, 131] width 78 height 23
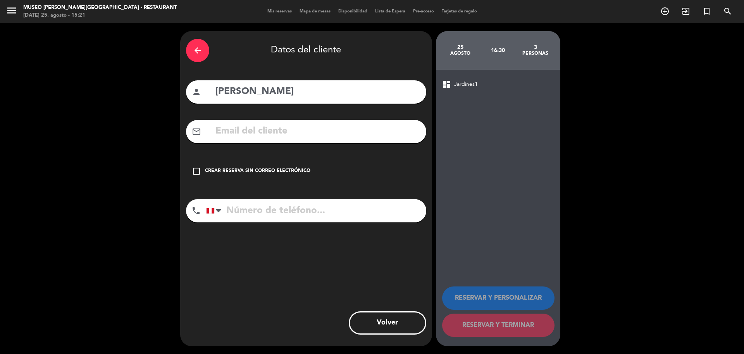
click at [257, 134] on input "text" at bounding box center [318, 131] width 206 height 16
paste input "Ángela Isabel Saravia Aparcana"
type input "Ángela Isabel Saravia Aparcana"
click at [269, 217] on input "tel" at bounding box center [316, 210] width 220 height 23
paste input "980633269"
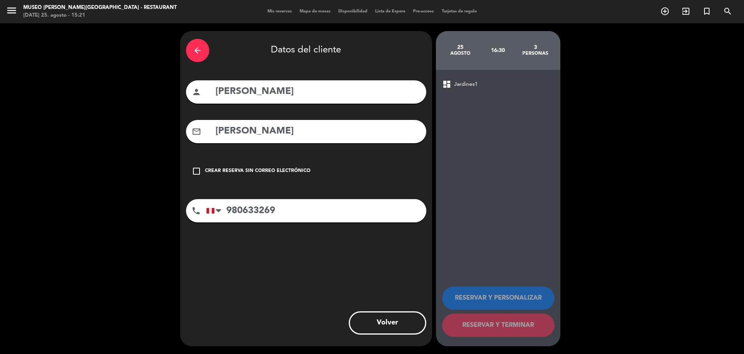
type input "980633269"
drag, startPoint x: 360, startPoint y: 135, endPoint x: 193, endPoint y: 133, distance: 167.8
click at [193, 133] on div "mail_outline Ángela Isabel Saravia Aparcana" at bounding box center [306, 131] width 240 height 23
click at [267, 135] on input "text" at bounding box center [318, 131] width 206 height 16
paste input "isabelsa82@gmail.com"
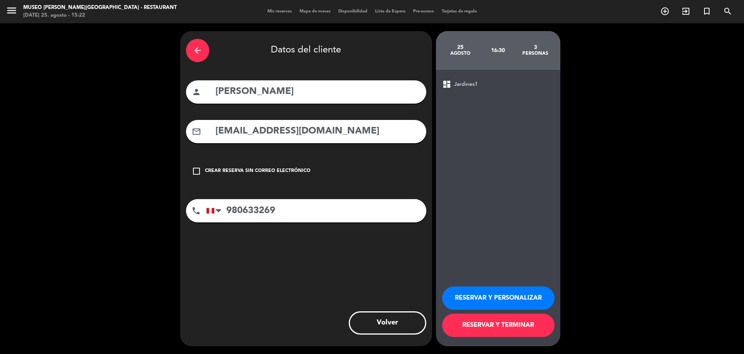
type input "isabelsa82@gmail.com"
click at [462, 298] on button "RESERVAR Y PERSONALIZAR" at bounding box center [498, 297] width 112 height 23
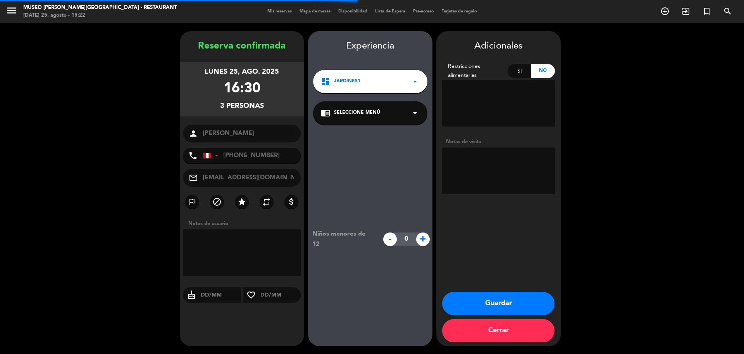
click at [343, 119] on div "chrome_reader_mode Seleccione Menú arrow_drop_down" at bounding box center [370, 112] width 114 height 23
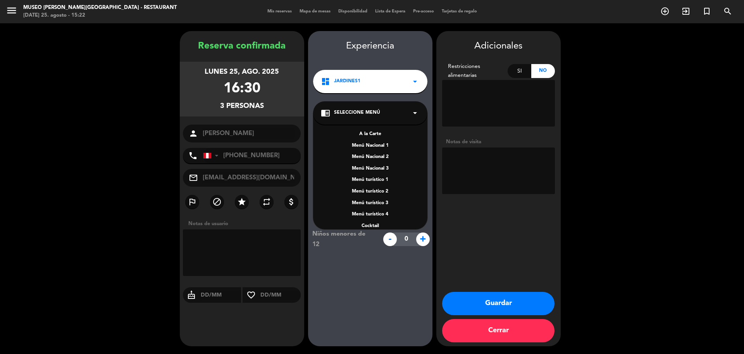
click at [361, 131] on div "A la Carte" at bounding box center [370, 134] width 99 height 8
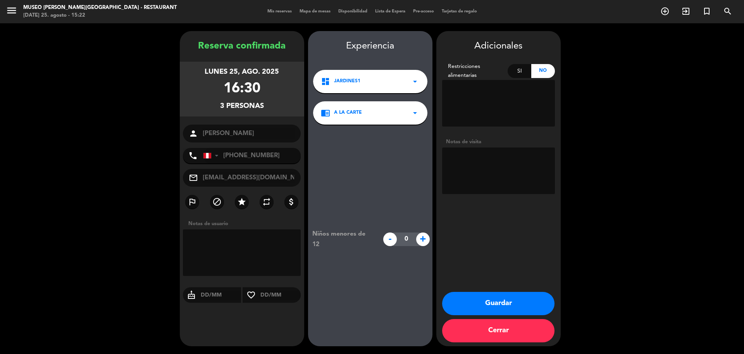
click at [367, 115] on div "chrome_reader_mode A la Carte arrow_drop_down" at bounding box center [370, 112] width 114 height 23
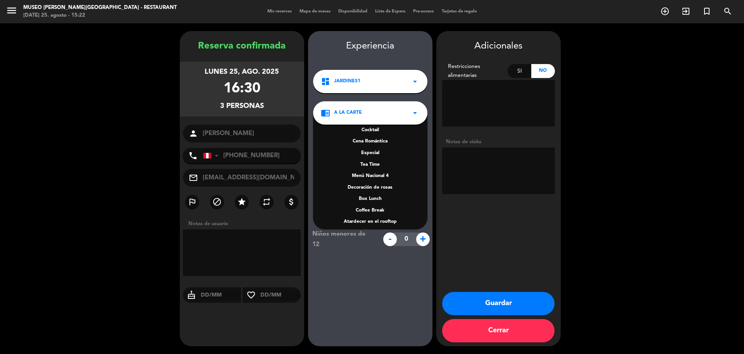
scroll to position [97, 0]
click at [375, 165] on div "Tea Time" at bounding box center [370, 164] width 99 height 8
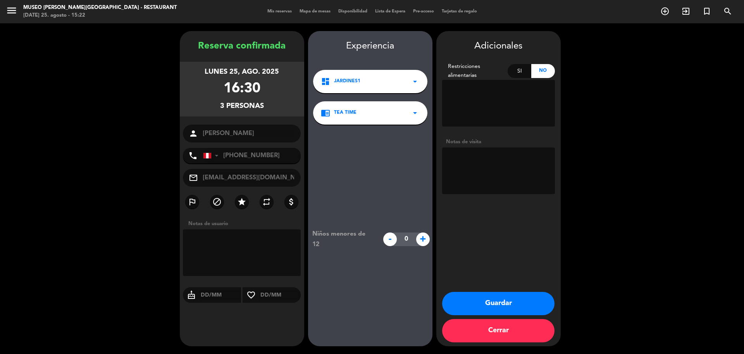
click at [455, 172] on textarea at bounding box center [498, 170] width 113 height 47
click at [510, 173] on textarea at bounding box center [498, 170] width 113 height 47
type textarea "DESEA TEA TIME (NO PAGADO) Desea una bonita zona"
click at [481, 305] on button "Guardar" at bounding box center [498, 302] width 112 height 23
